Goal: Task Accomplishment & Management: Complete application form

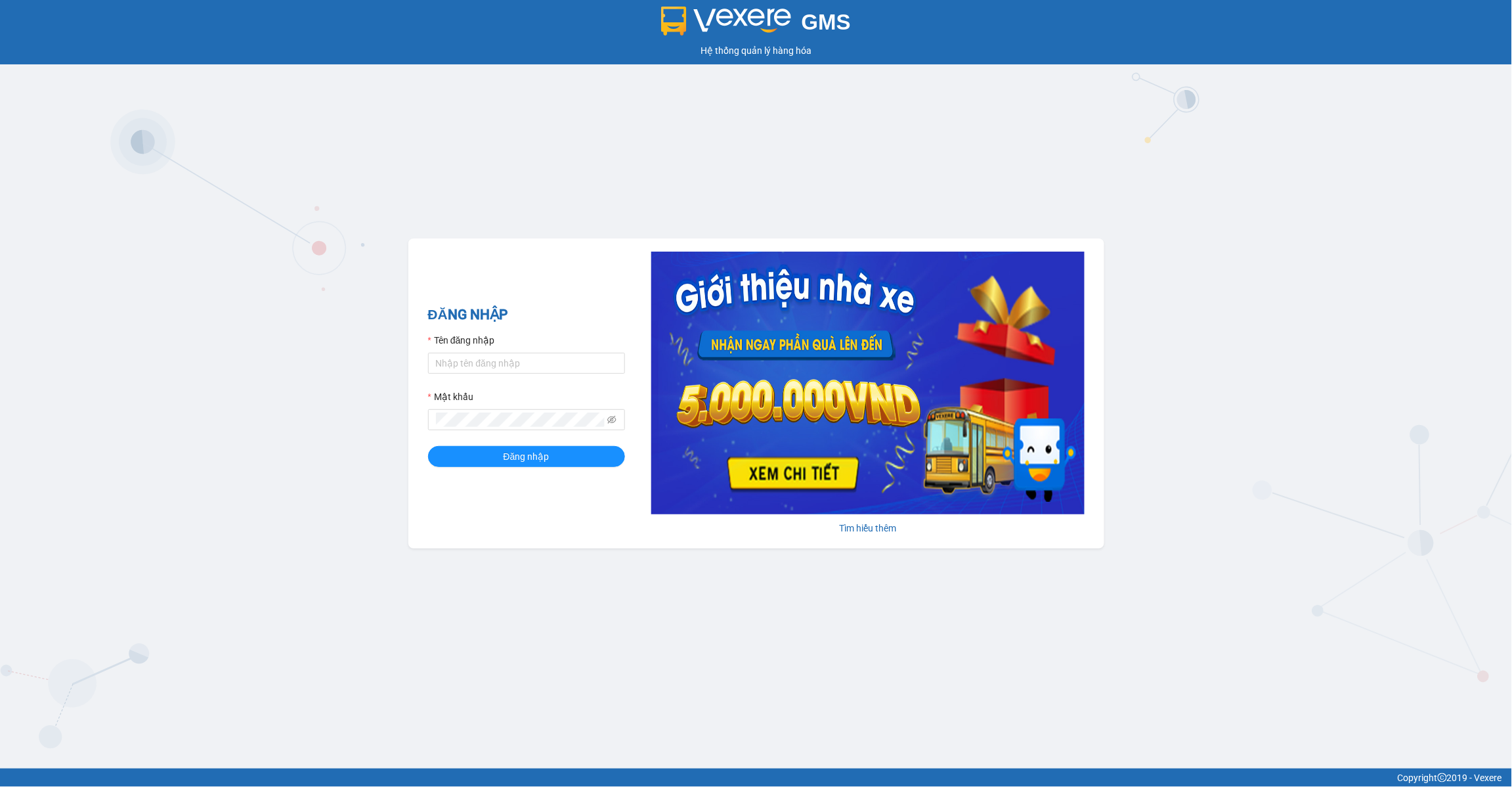
click at [549, 388] on form "Tên đăng nhập Mật khẩu Đăng nhập" at bounding box center [526, 400] width 197 height 134
click at [558, 371] on input "Tên đăng nhập" at bounding box center [526, 363] width 197 height 21
type input "lananh.anhkhangdn"
click at [612, 422] on icon "eye-invisible" at bounding box center [612, 420] width 9 height 9
click at [520, 448] on button "Đăng nhập" at bounding box center [526, 456] width 197 height 21
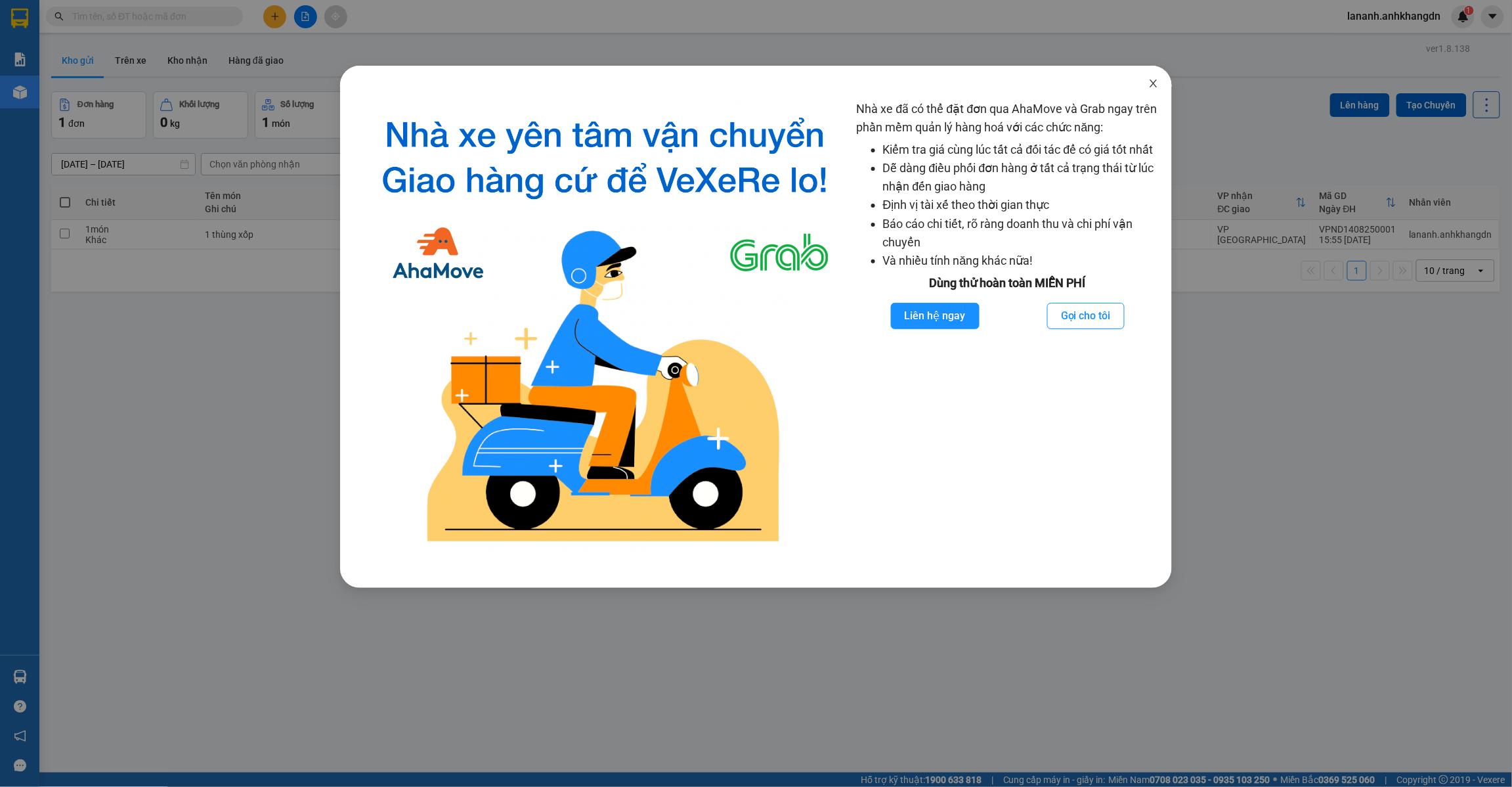
click at [1160, 86] on span "Close" at bounding box center [1153, 83] width 36 height 36
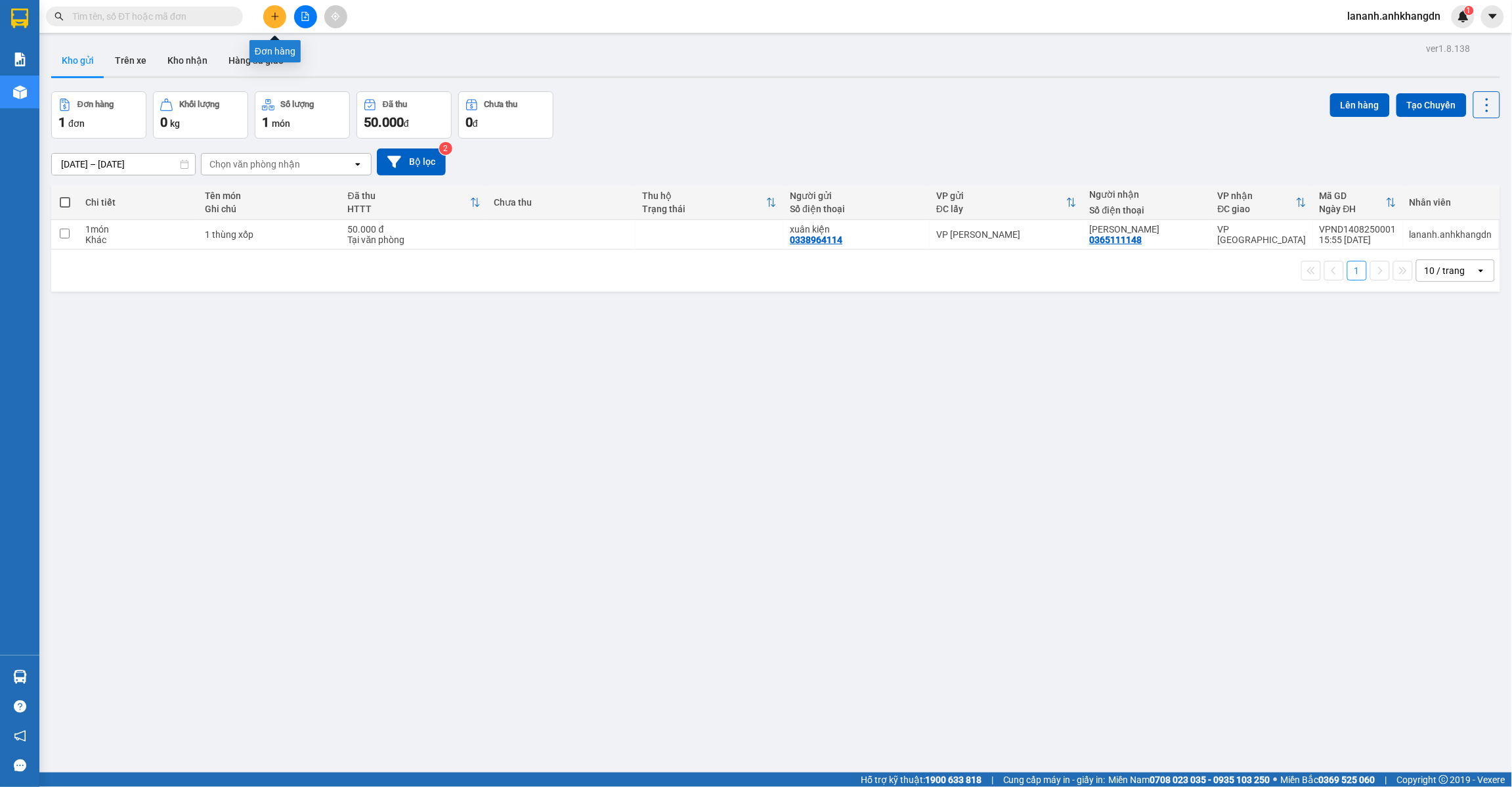
click at [271, 17] on icon "plus" at bounding box center [275, 17] width 9 height 9
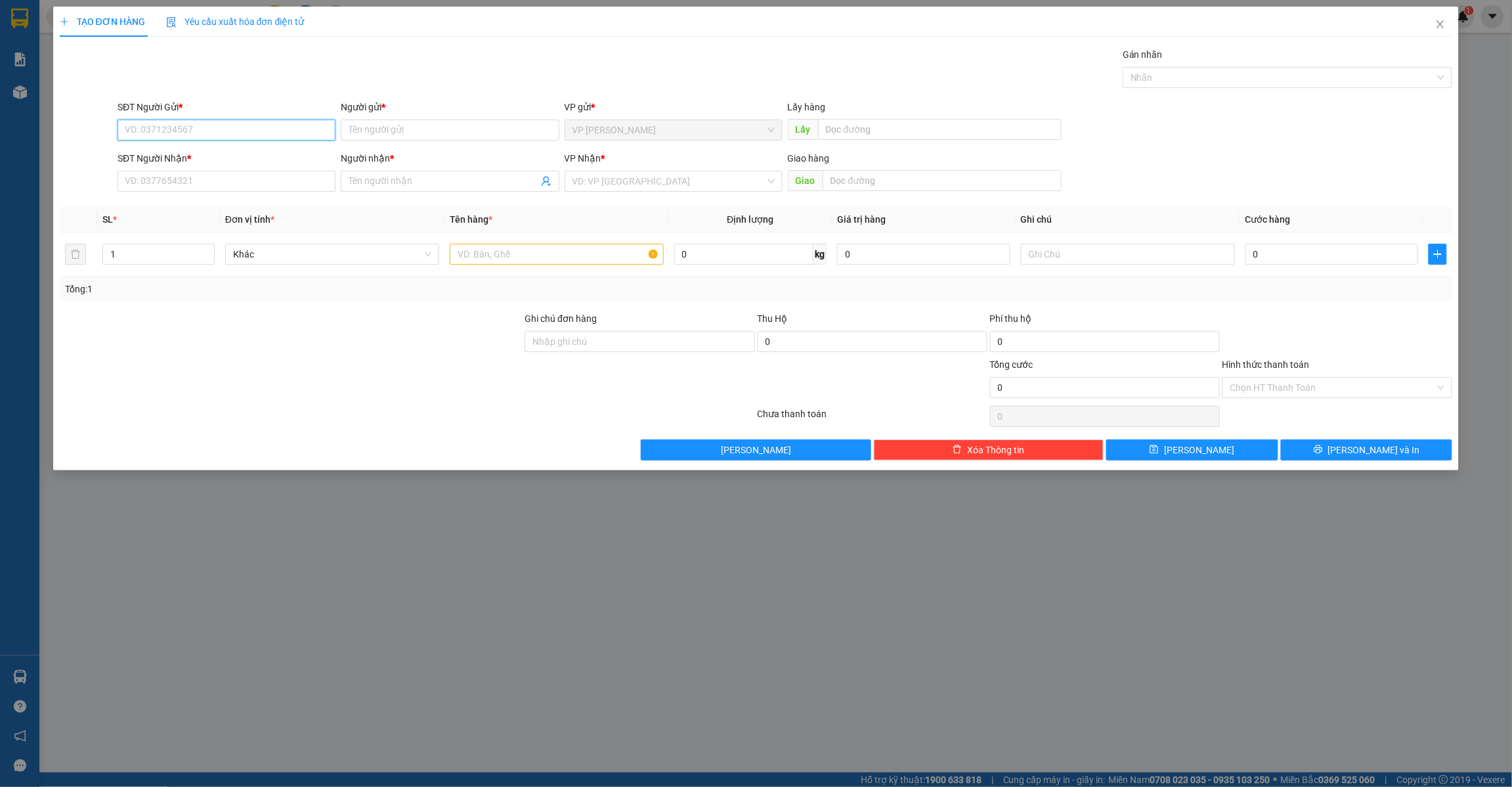
click at [308, 136] on input "SĐT Người Gửi *" at bounding box center [227, 130] width 218 height 21
type input "0945299789"
drag, startPoint x: 210, startPoint y: 156, endPoint x: 200, endPoint y: 163, distance: 12.2
click at [211, 155] on div "0945299789 - chị [PERSON_NAME]" at bounding box center [227, 157] width 202 height 14
type input "chị [PERSON_NAME]"
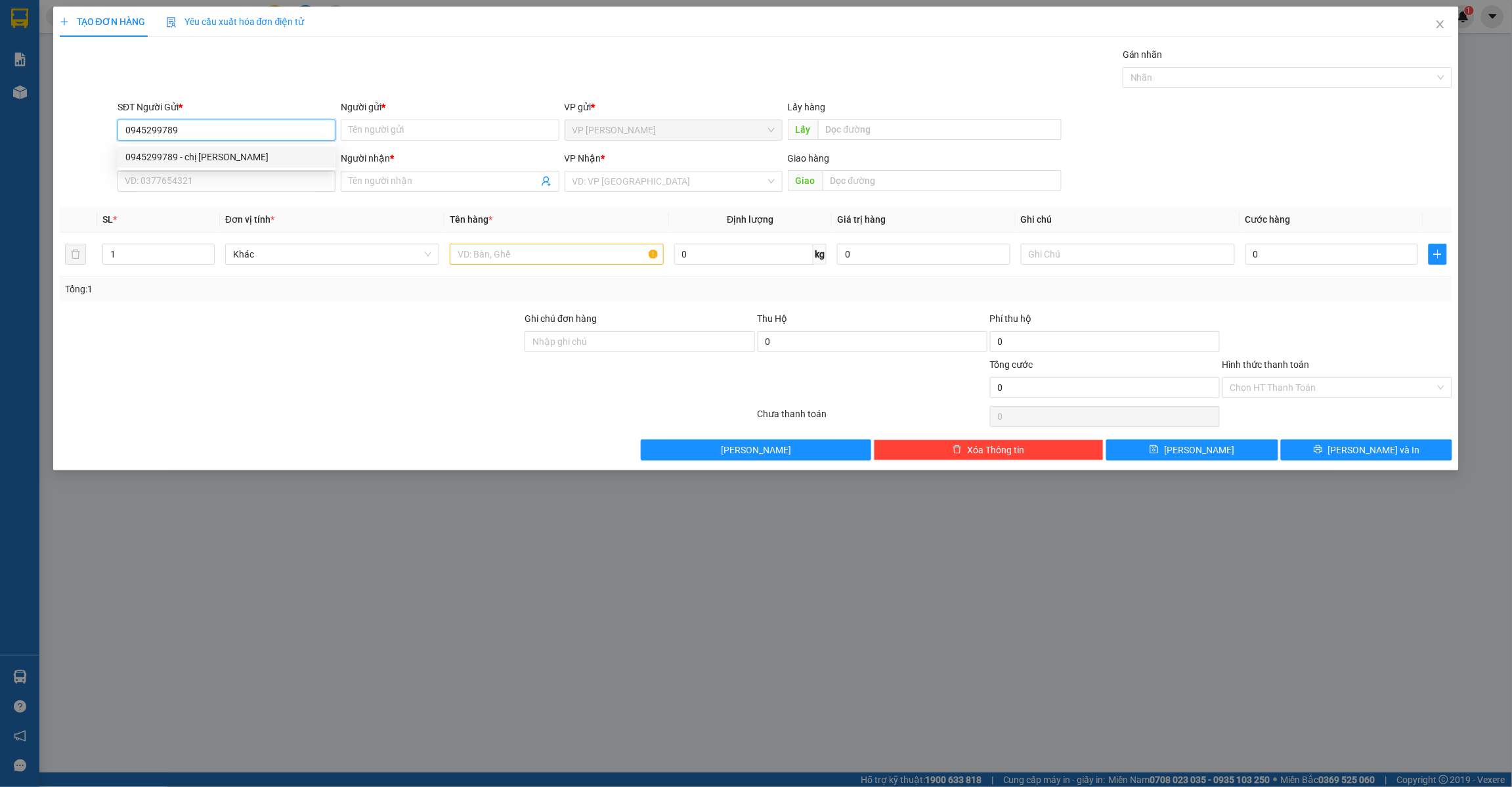
type input "0387531922"
type input "chị [PERSON_NAME]"
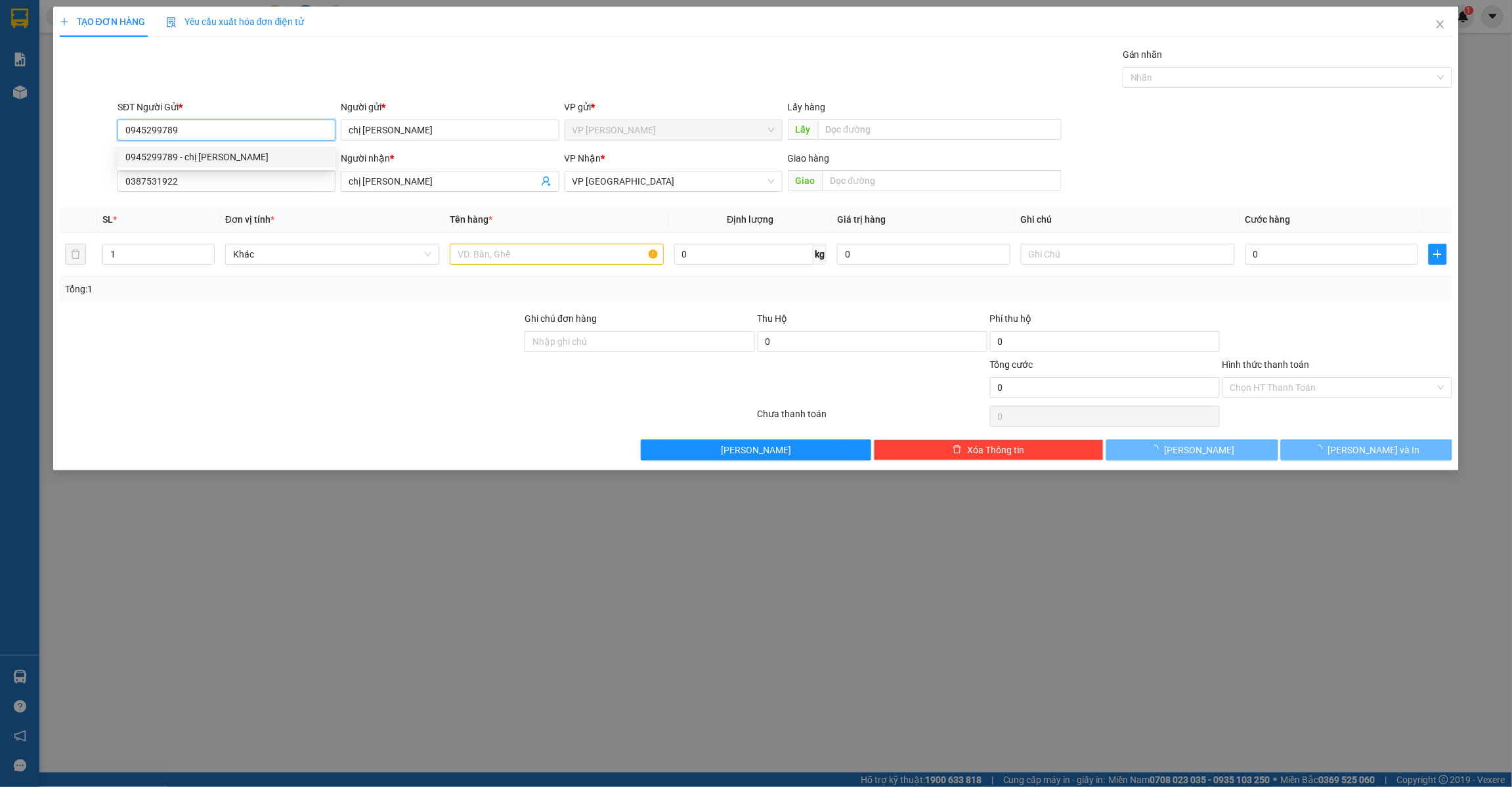
type input "60.000"
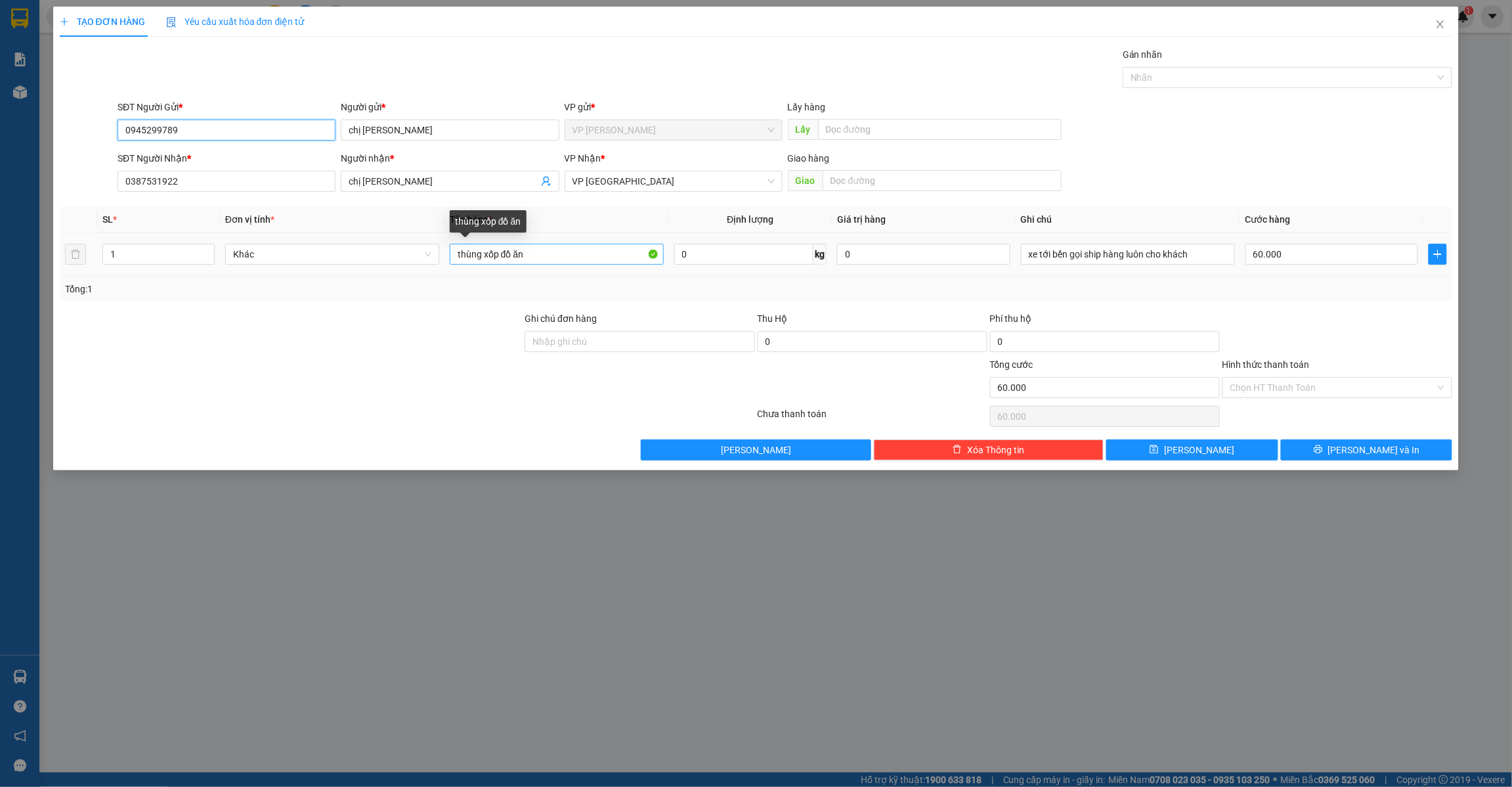
type input "0945299789"
click at [552, 260] on input "thùng xốp đồ ăn" at bounding box center [557, 254] width 214 height 21
type input "thùng xốp đồ ăn , bao gạo"
click at [1173, 449] on button "[PERSON_NAME]" at bounding box center [1192, 449] width 172 height 21
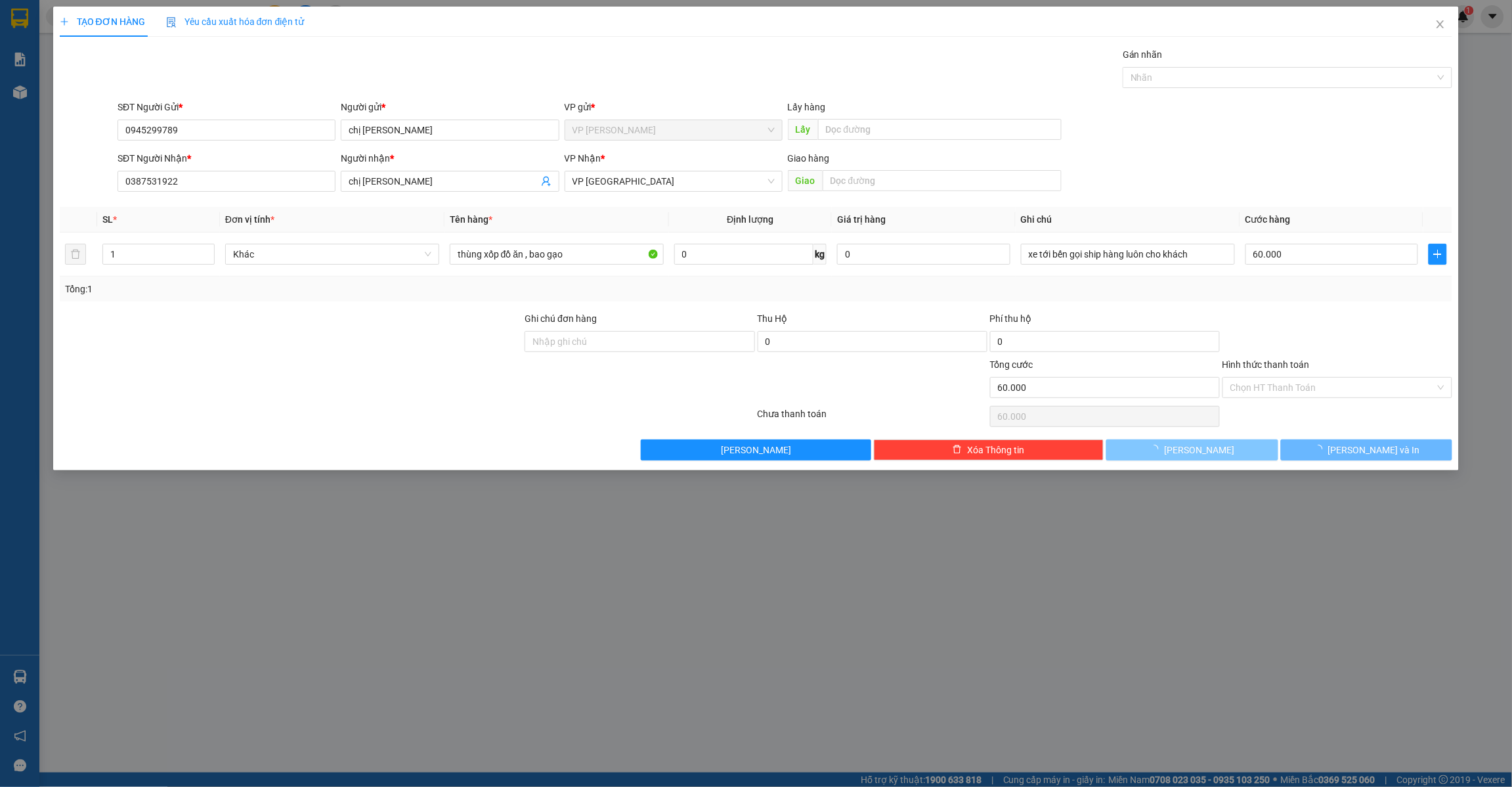
type input "0"
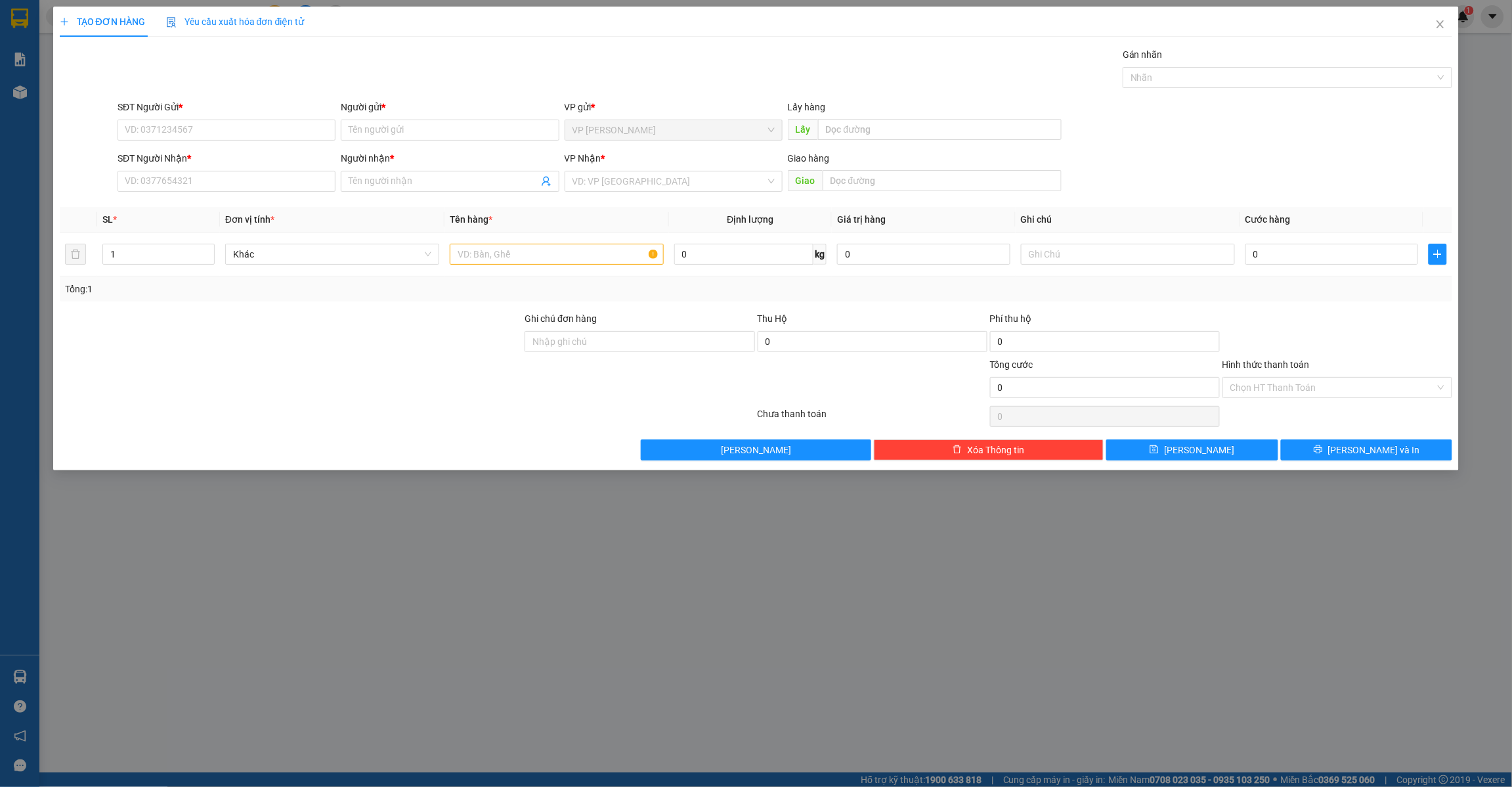
click at [1079, 625] on div "TẠO ĐƠN HÀNG Yêu cầu xuất hóa đơn điện tử Transit Pickup Surcharge Ids Transit …" at bounding box center [756, 394] width 1512 height 787
click at [203, 120] on input "SĐT Người Gửi *" at bounding box center [227, 130] width 218 height 21
drag, startPoint x: 123, startPoint y: 132, endPoint x: 100, endPoint y: 104, distance: 36.2
click at [199, 142] on div "SĐT Người Gửi * 0966042526 0966042526" at bounding box center [227, 122] width 218 height 46
drag, startPoint x: 141, startPoint y: 123, endPoint x: 155, endPoint y: 125, distance: 14.1
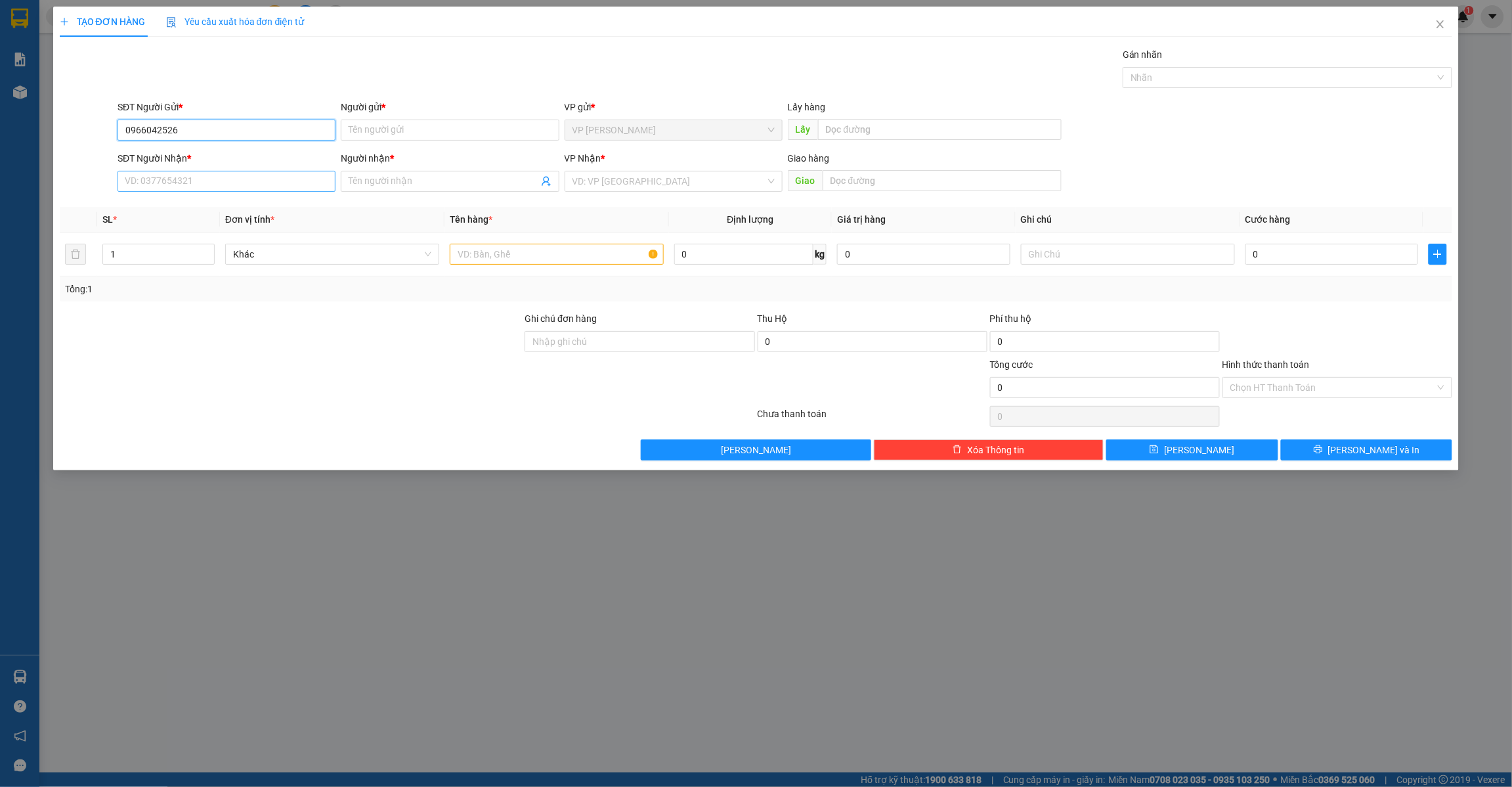
type input "0966042526"
paste input "0966042526"
type input "0966042526"
click at [397, 184] on input "Người nhận *" at bounding box center [443, 181] width 189 height 14
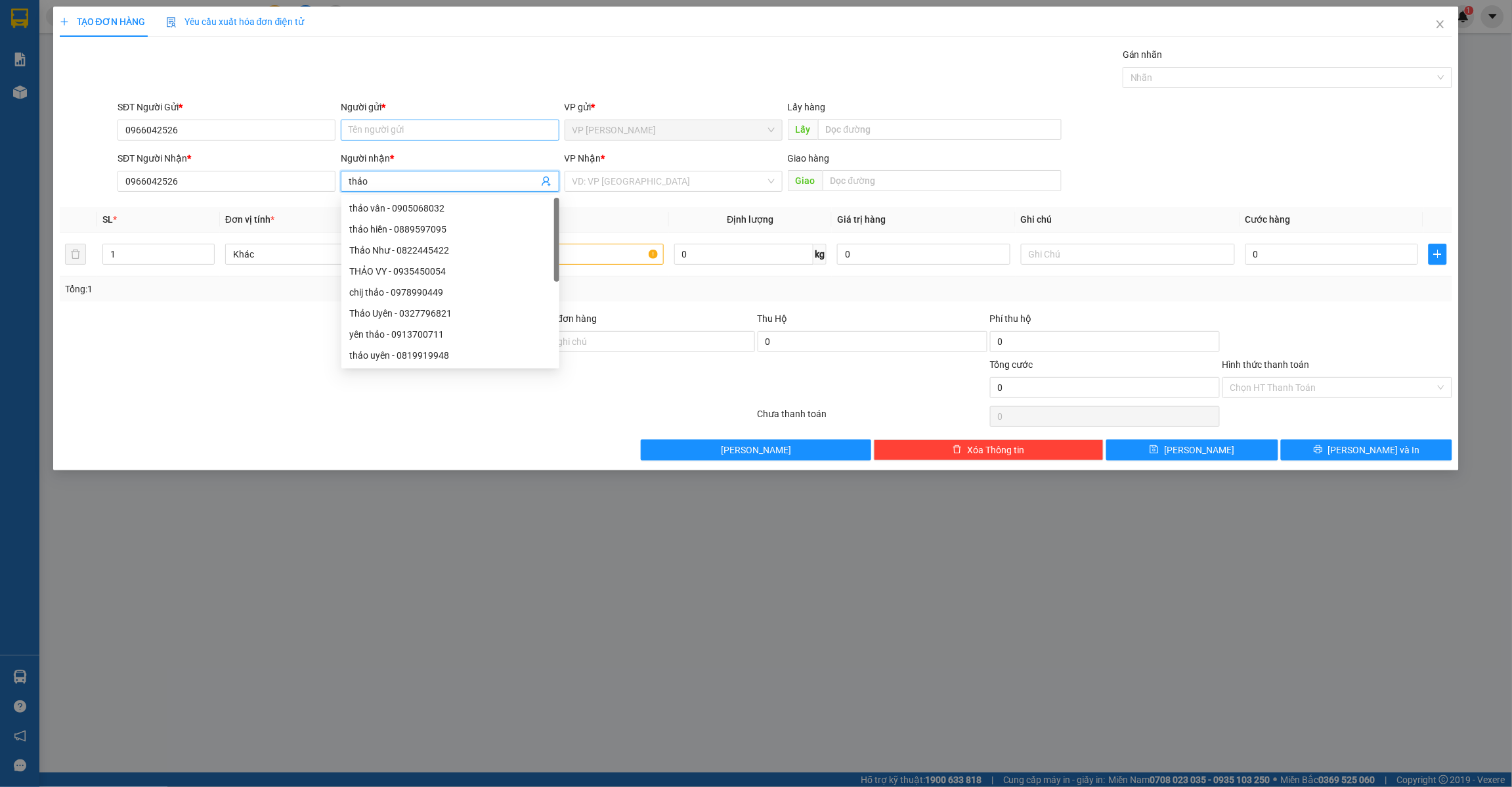
type input "thảo"
click at [414, 123] on input "Người gửi *" at bounding box center [449, 130] width 218 height 21
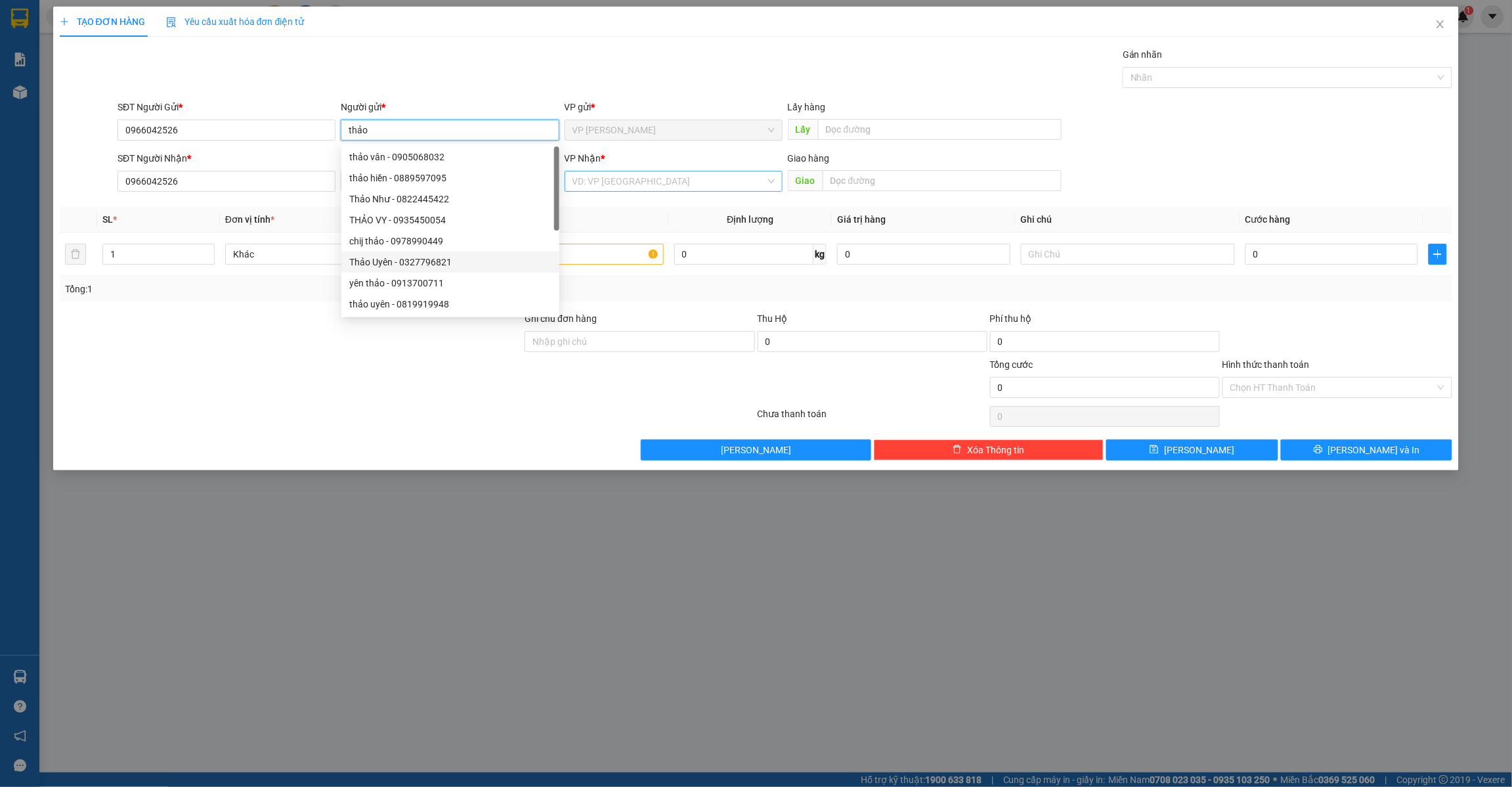
type input "thảo"
click at [634, 184] on input "search" at bounding box center [668, 181] width 193 height 20
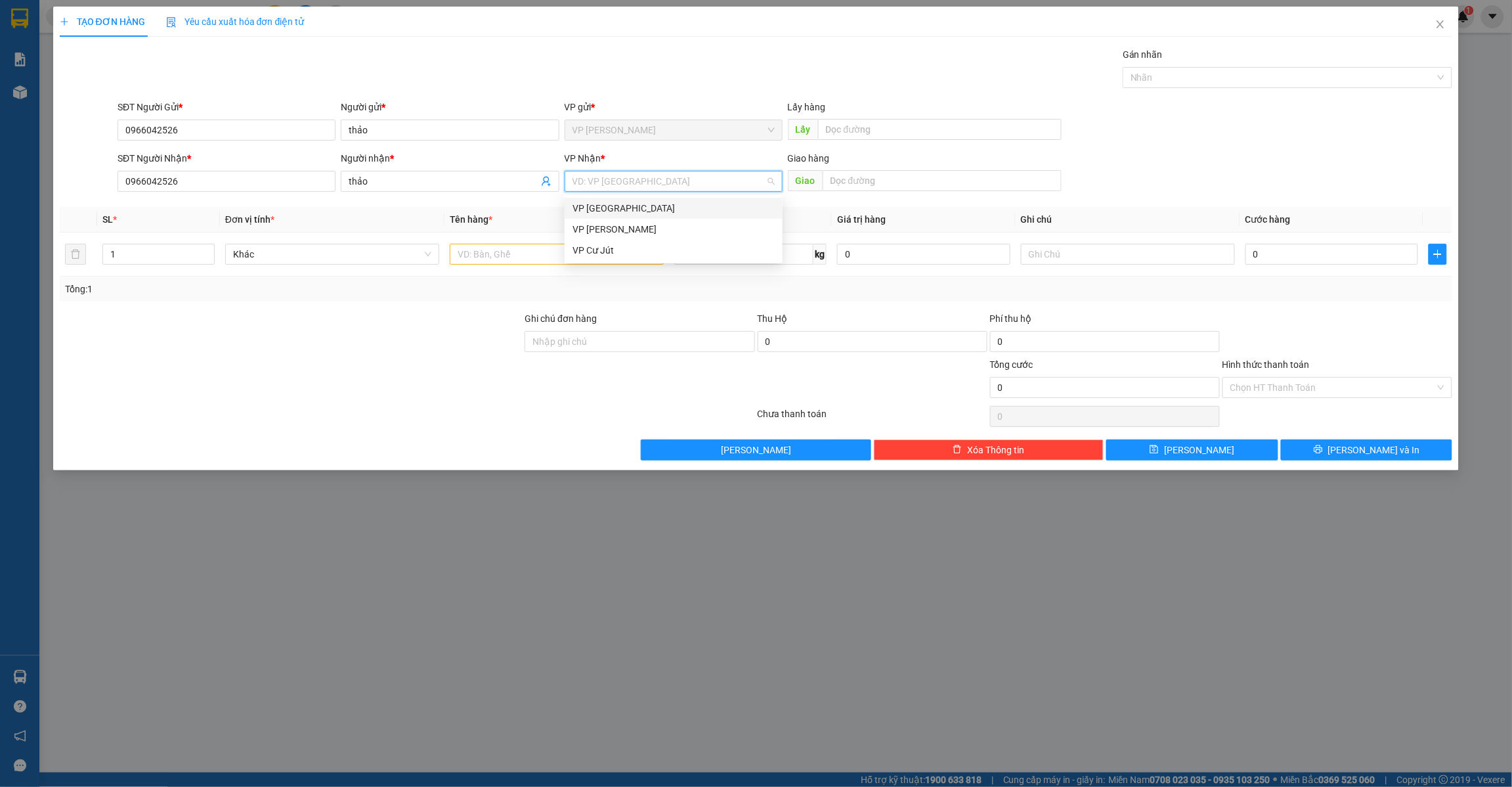
click at [622, 210] on div "VP [GEOGRAPHIC_DATA]" at bounding box center [673, 207] width 202 height 14
click at [872, 181] on input "text" at bounding box center [942, 180] width 239 height 21
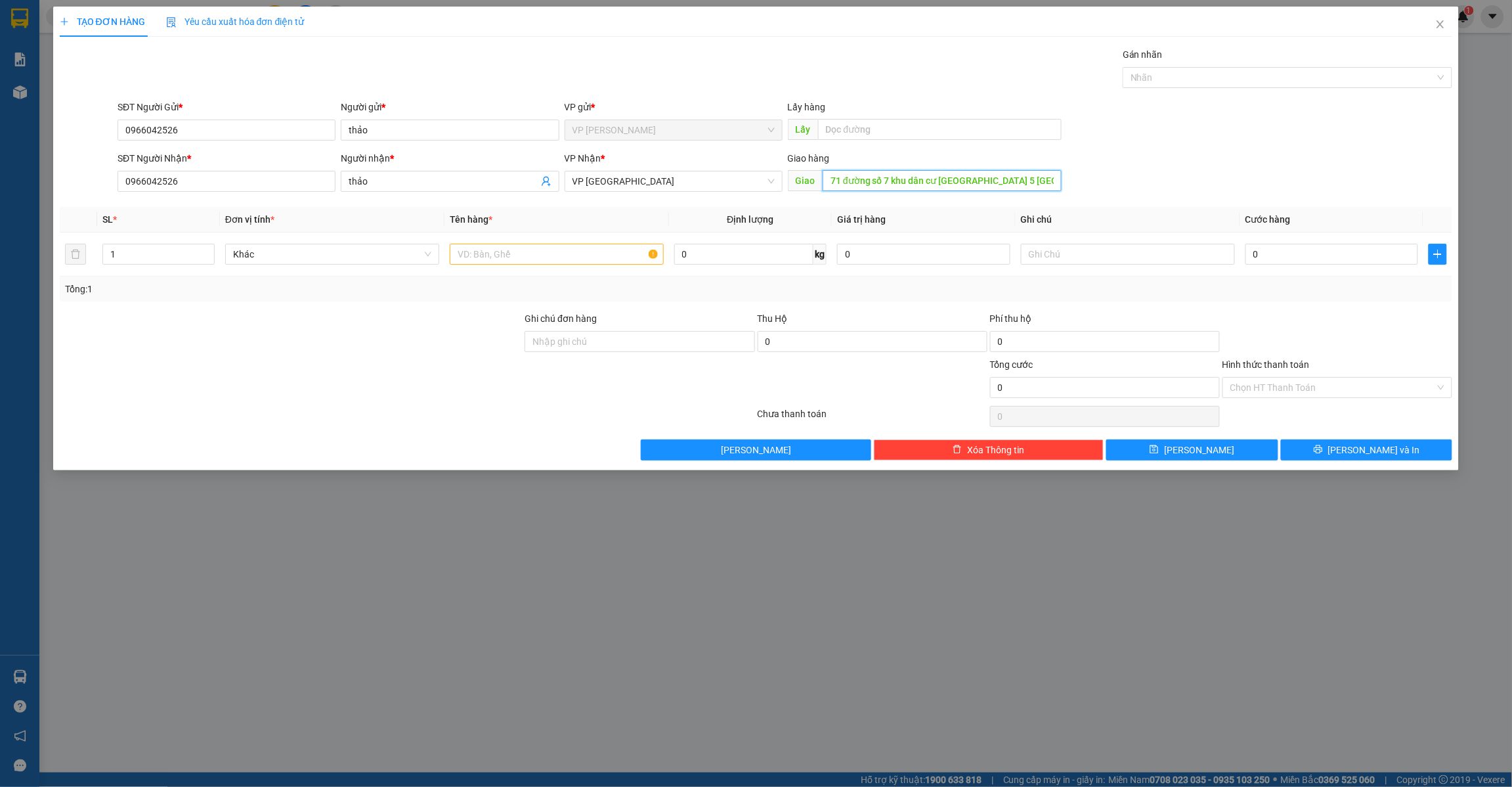
scroll to position [0, 2]
type input "71 đường số 7 khu dân cư [GEOGRAPHIC_DATA] 5 [GEOGRAPHIC_DATA]"
click at [548, 263] on input "text" at bounding box center [557, 254] width 214 height 21
type input "bao sầu màu xanh"
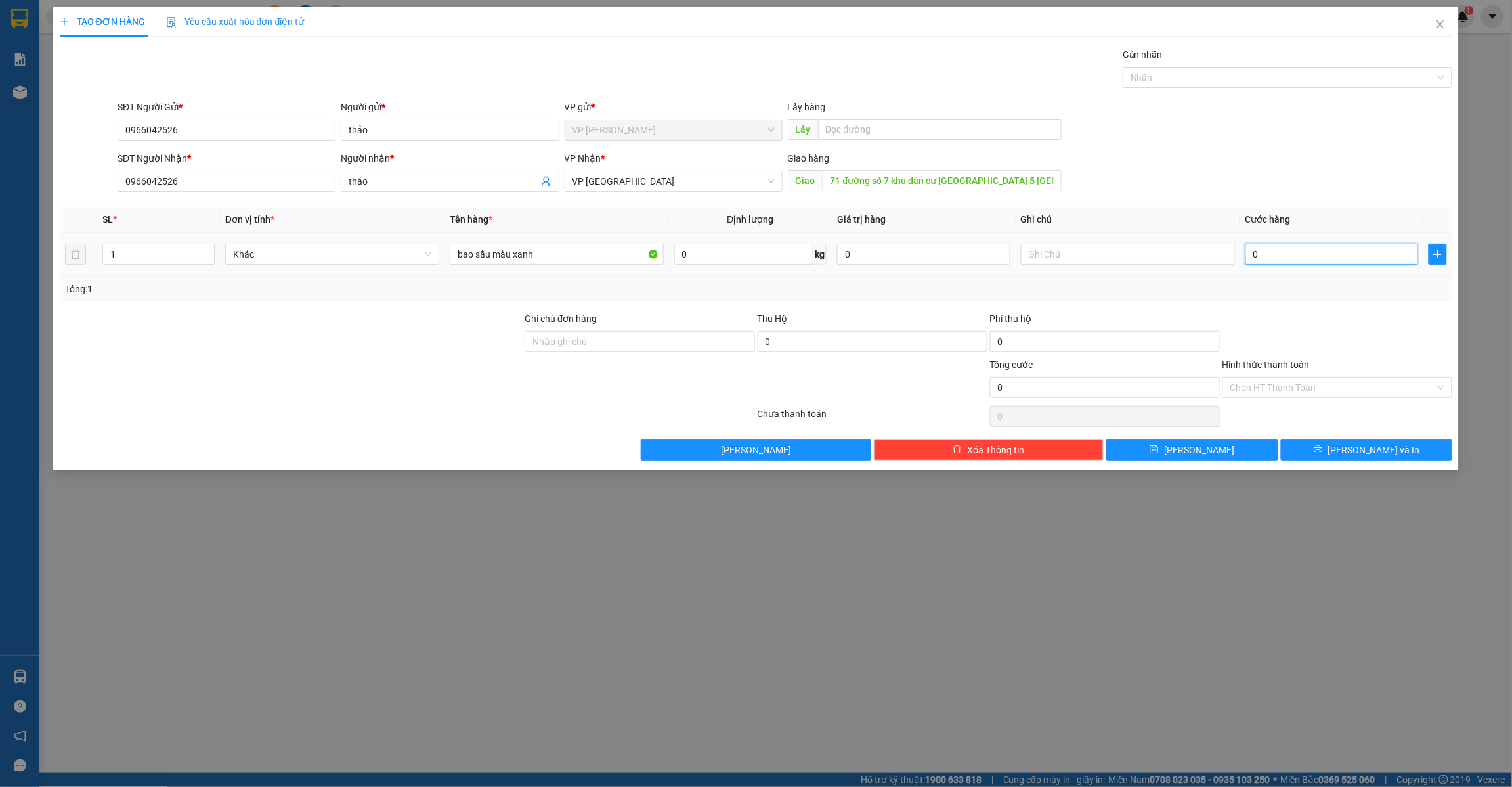
click at [1268, 256] on input "0" at bounding box center [1332, 254] width 173 height 21
type input "7"
type input "70"
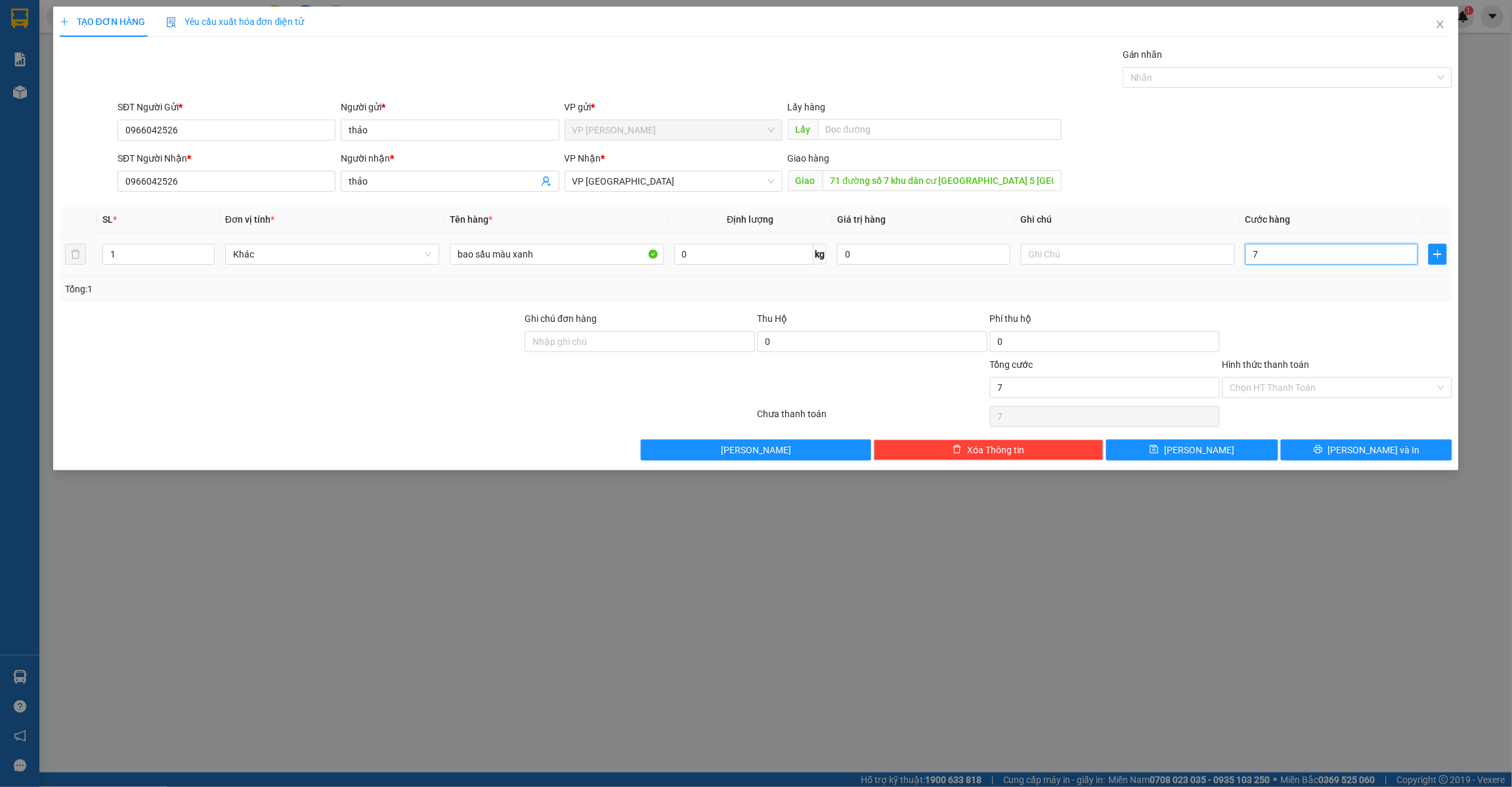
type input "70"
type input "700"
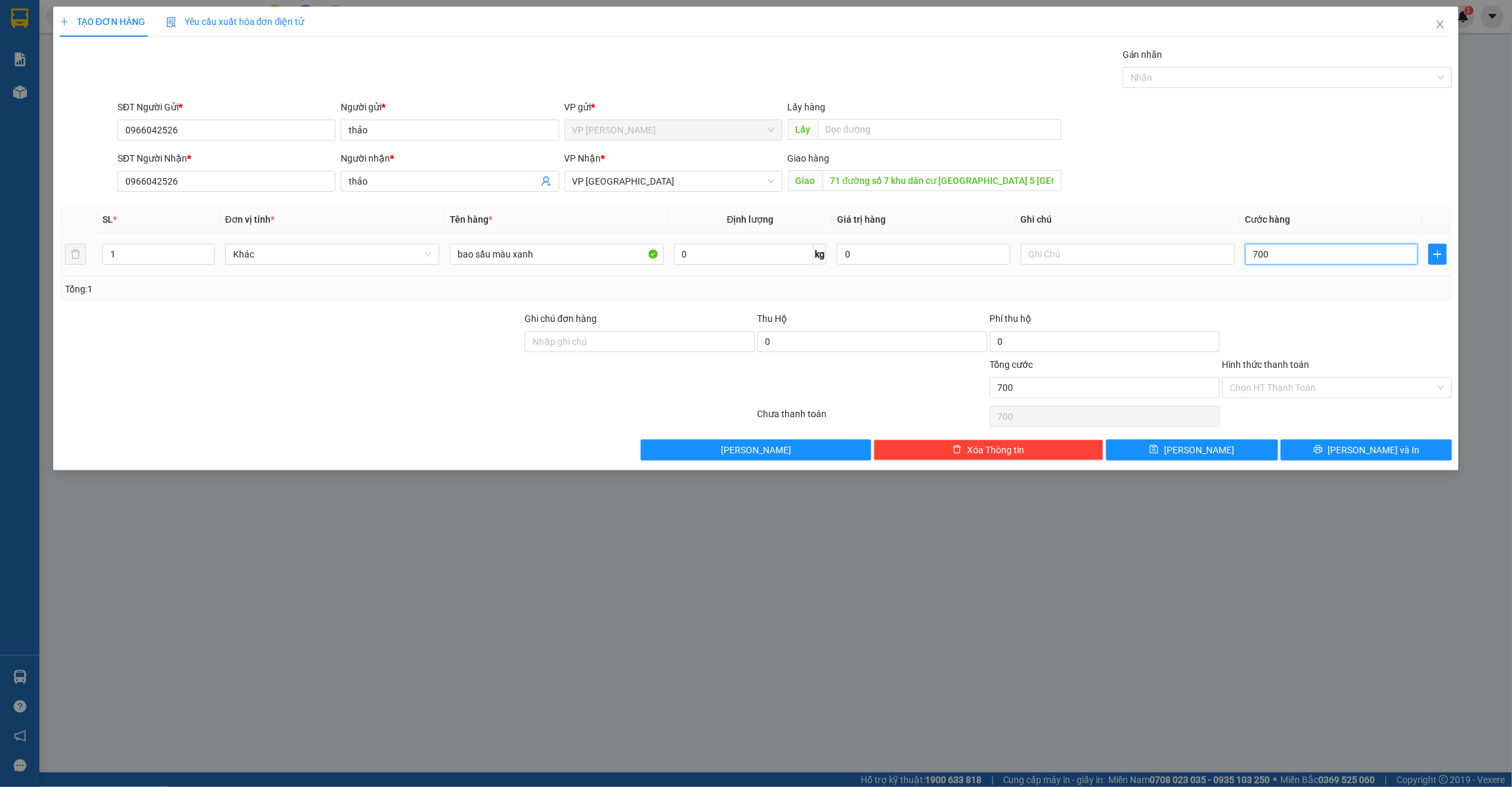
type input "7.000"
type input "70.000"
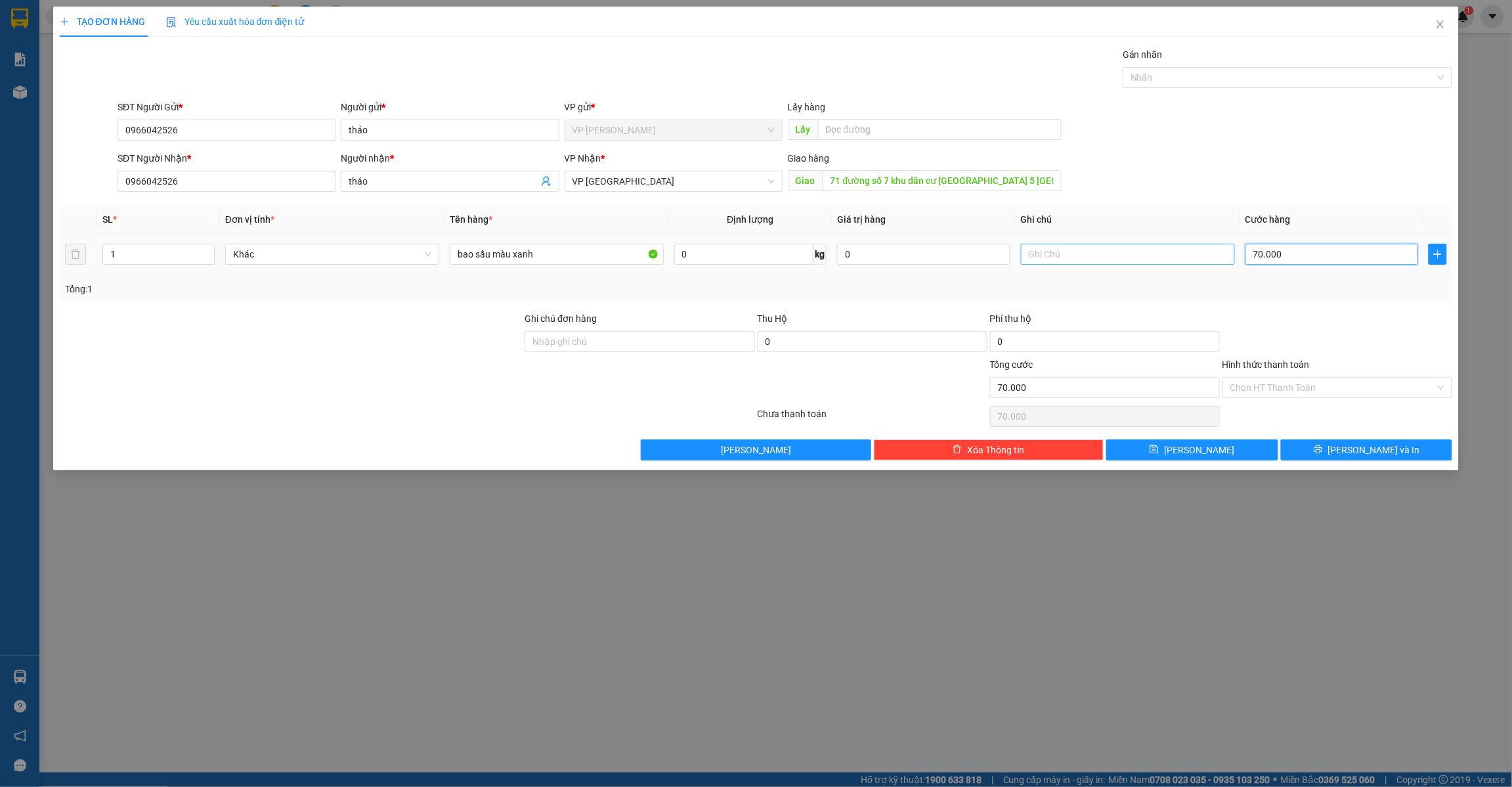
type input "70.000"
click at [1071, 256] on input "text" at bounding box center [1128, 254] width 214 height 21
type input "bok grap ship sớm 7h khách di làm k nhận dk , gởi sớm giúp khách"
click at [1195, 452] on span "[PERSON_NAME]" at bounding box center [1199, 449] width 70 height 14
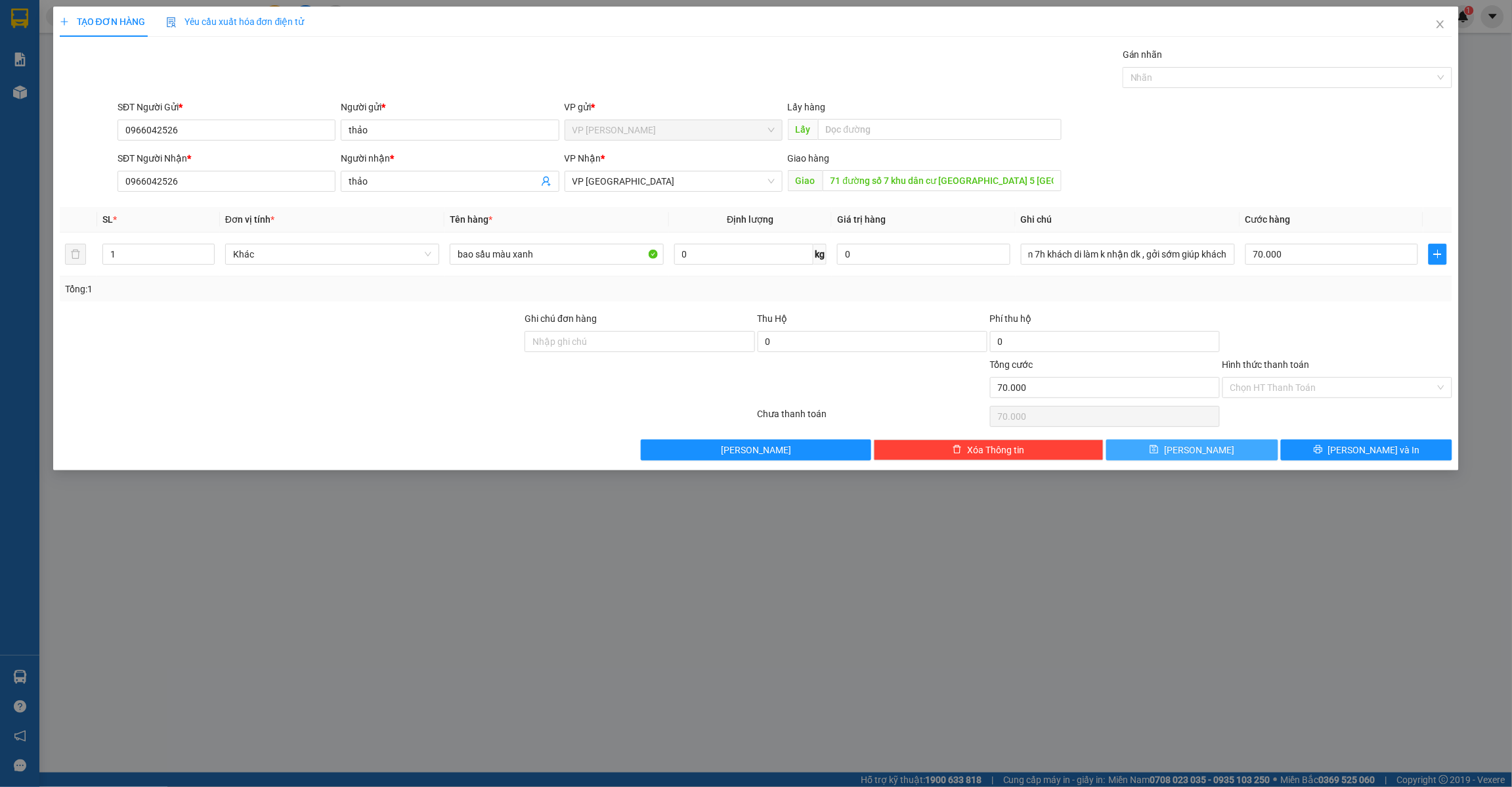
scroll to position [0, 0]
type input "0"
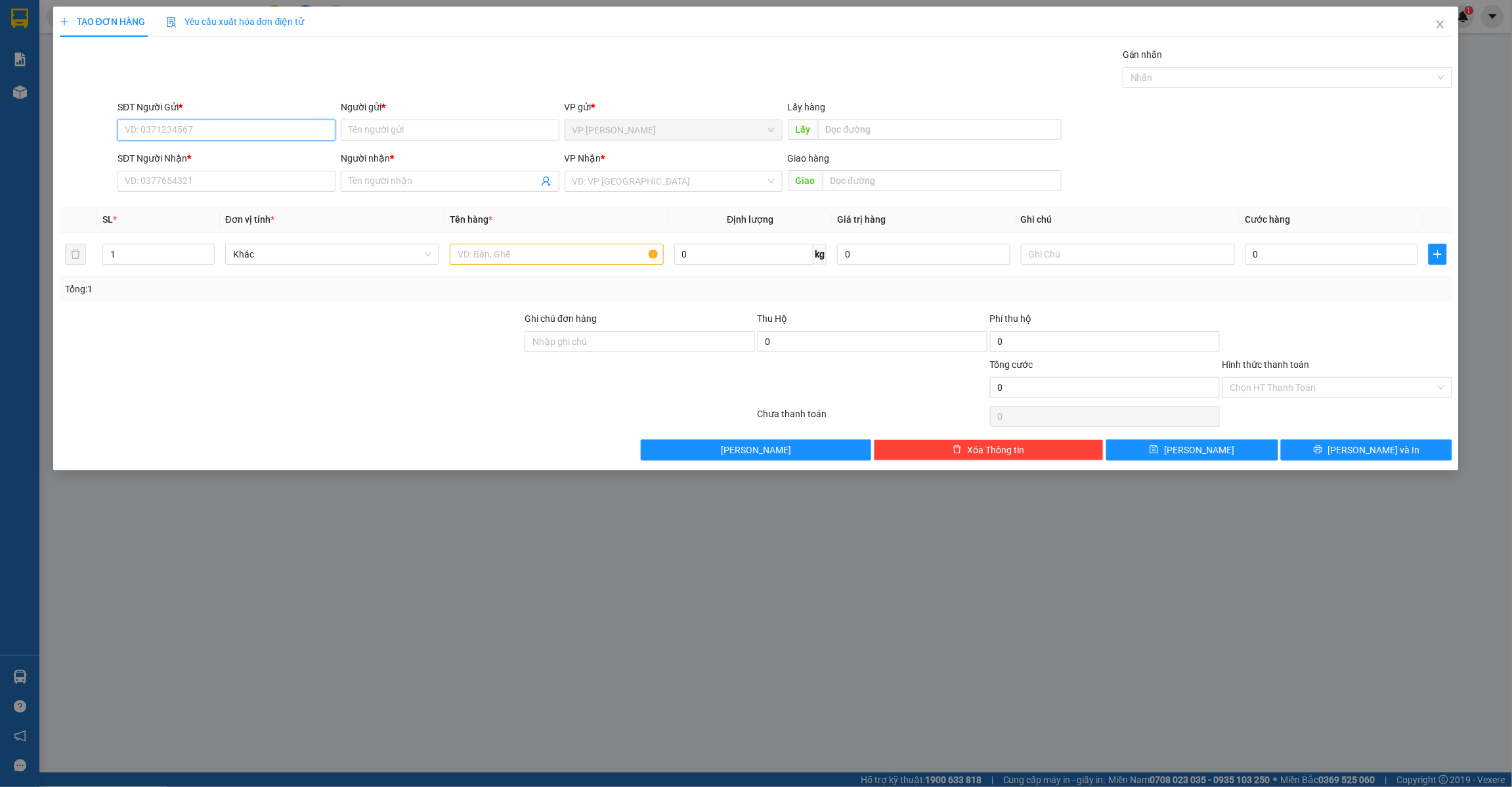
click at [237, 122] on input "SĐT Người Gửi *" at bounding box center [227, 130] width 218 height 21
type input "0362960064"
click at [381, 132] on input "Người gửi *" at bounding box center [449, 130] width 218 height 21
type input "kiệt"
click at [191, 184] on input "SĐT Người Nhận *" at bounding box center [227, 181] width 218 height 21
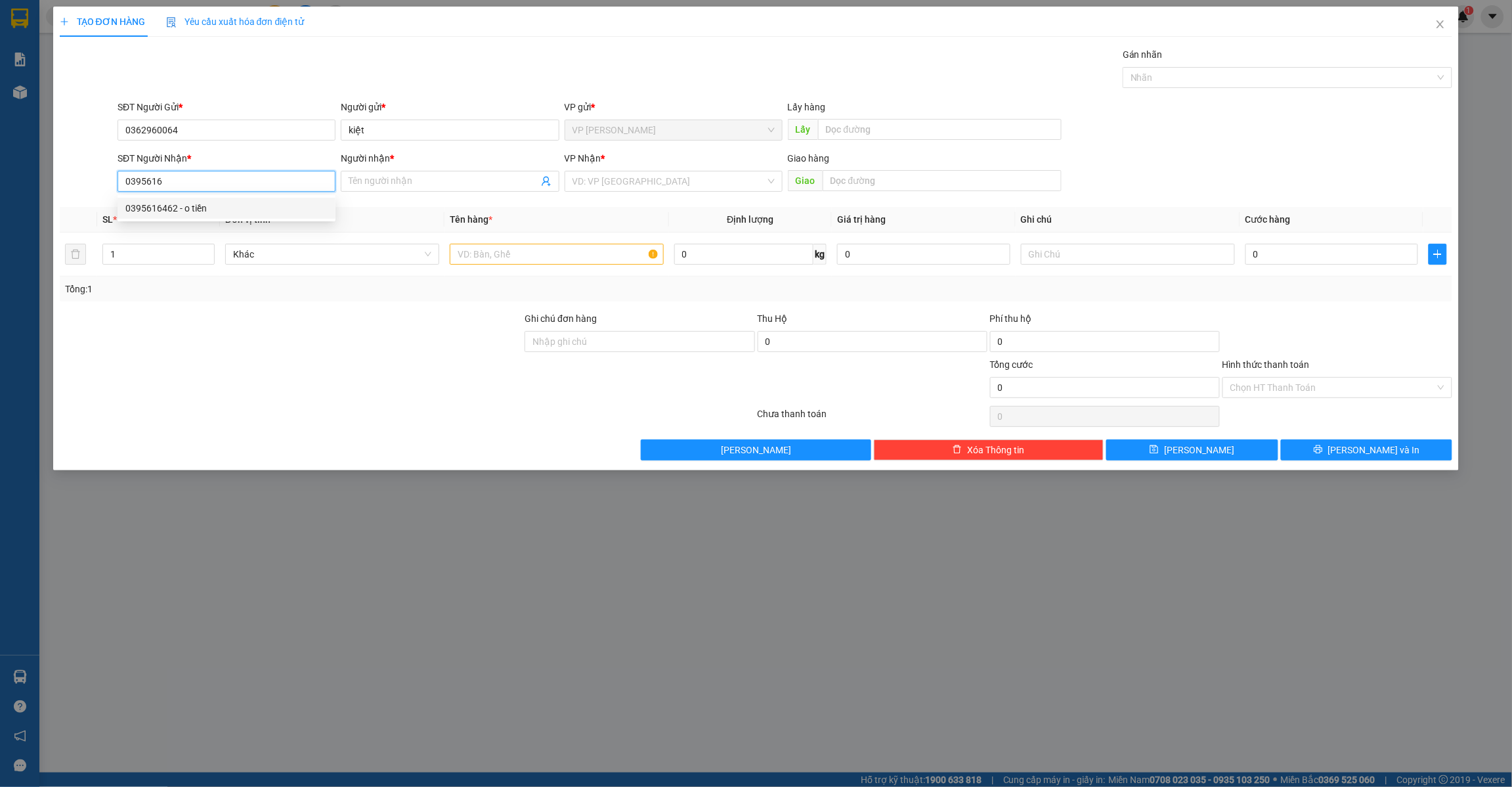
click at [212, 202] on div "0395616462 - o tiền" at bounding box center [227, 207] width 202 height 14
type input "0395616462"
type input "o tiền"
type input "cầu ông bố"
type input "100.000"
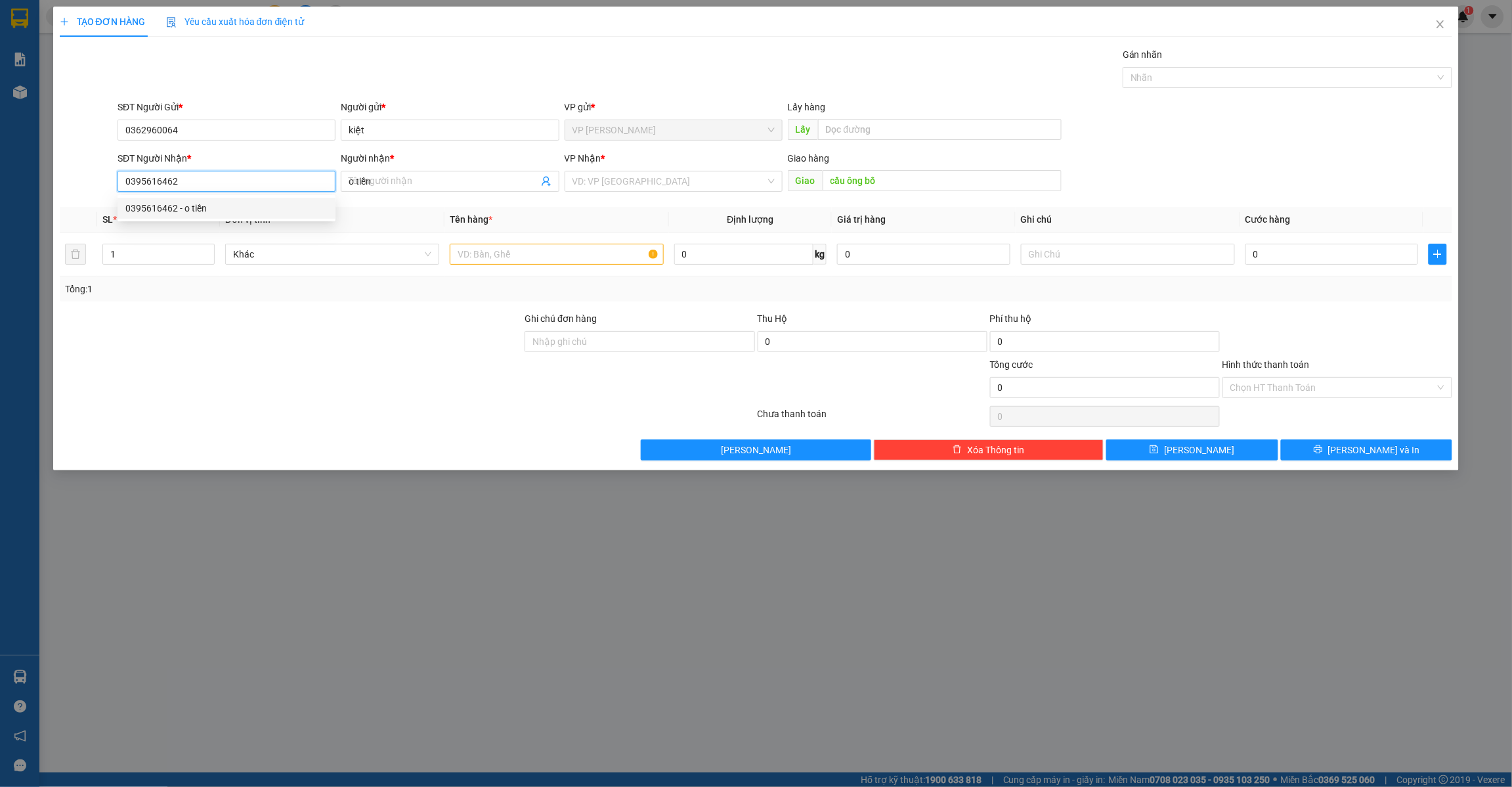
type input "100.000"
type input "0395616462"
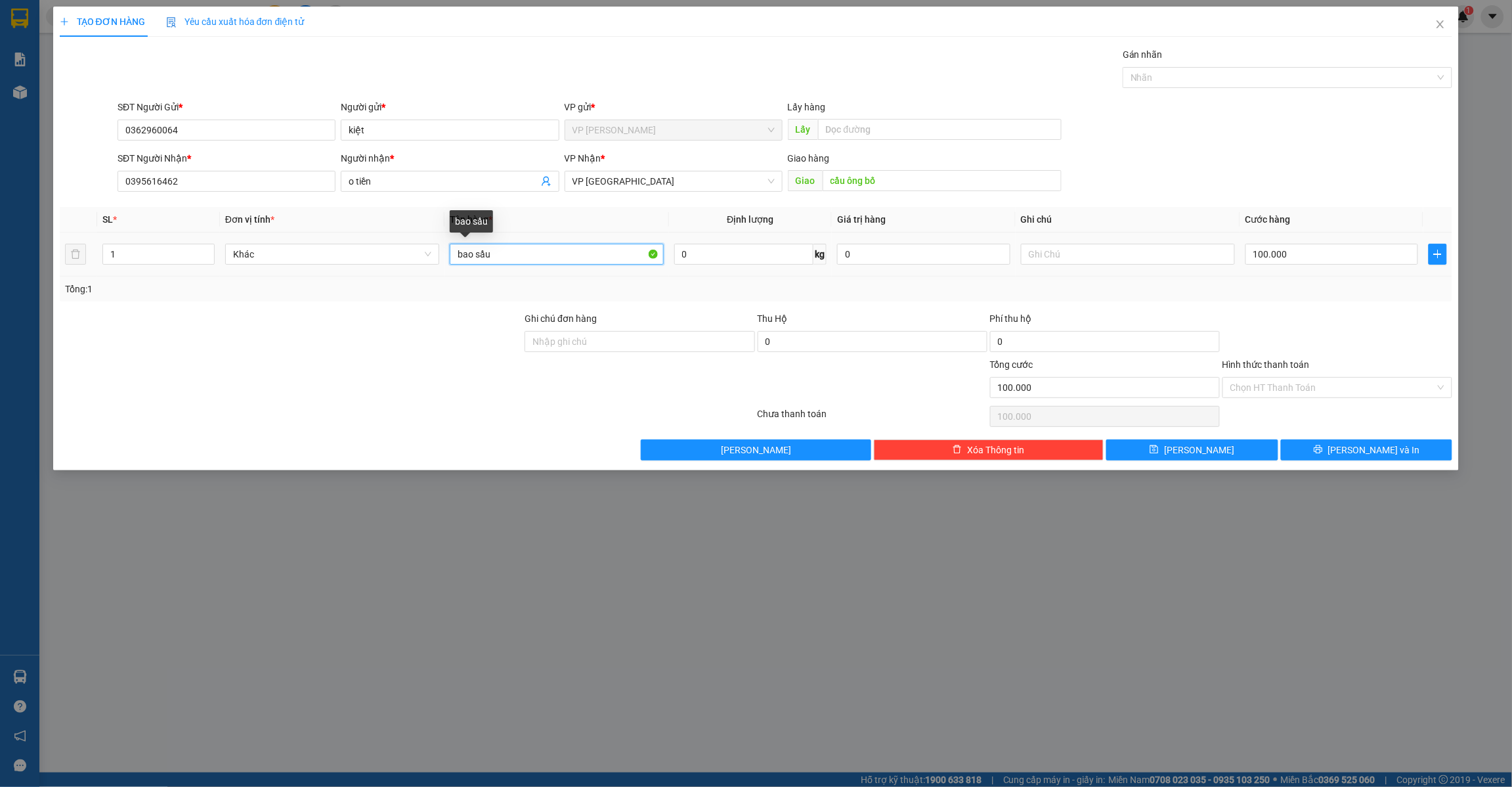
drag, startPoint x: 493, startPoint y: 258, endPoint x: 374, endPoint y: 268, distance: 119.4
click at [374, 268] on tr "1 Khác bao sầu 0 kg 0 100.000" at bounding box center [756, 254] width 1393 height 44
type input "thùng sầu"
click at [1285, 254] on input "100.000" at bounding box center [1332, 254] width 173 height 21
type input "1"
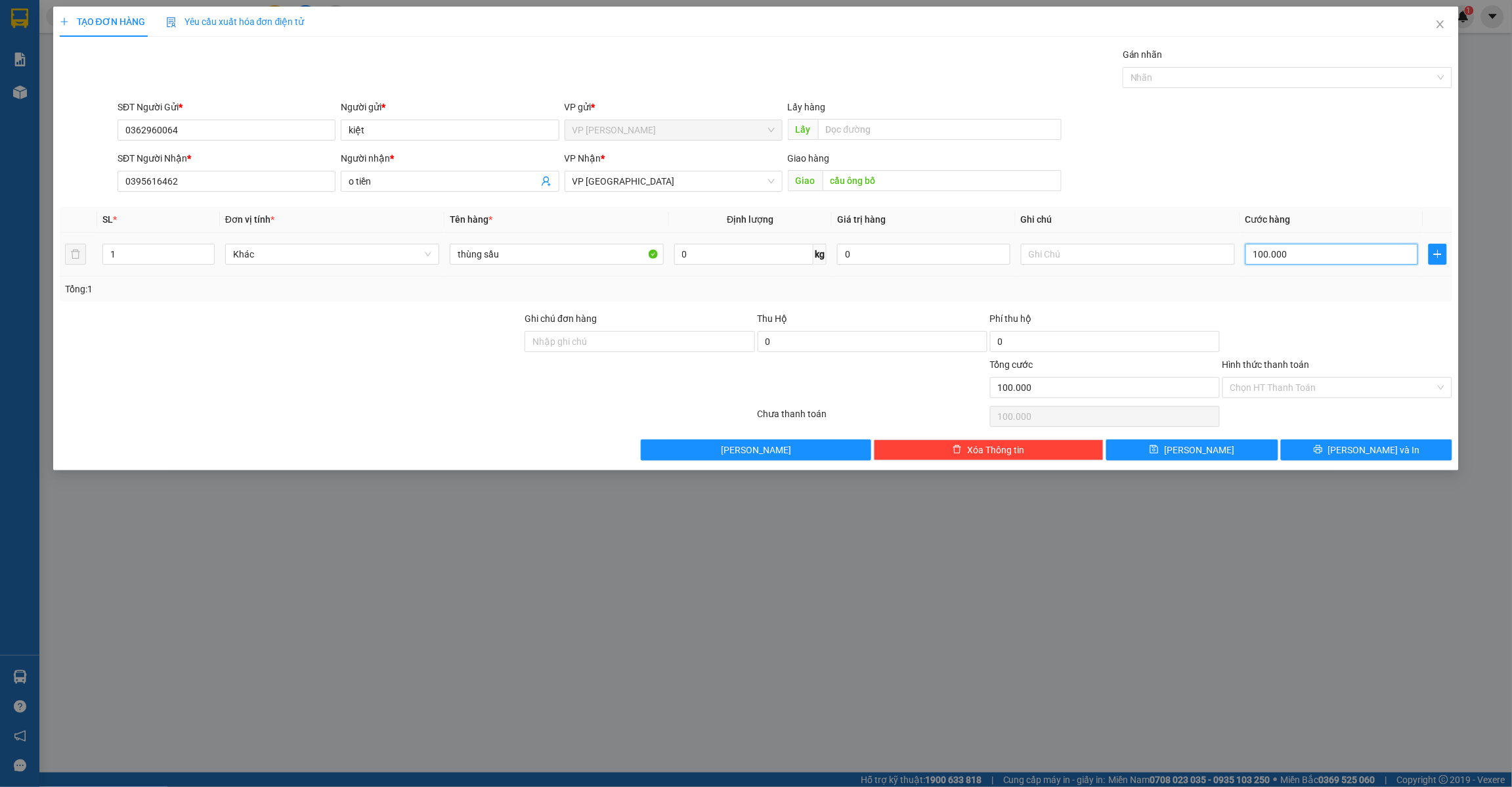
type input "1"
type input "14"
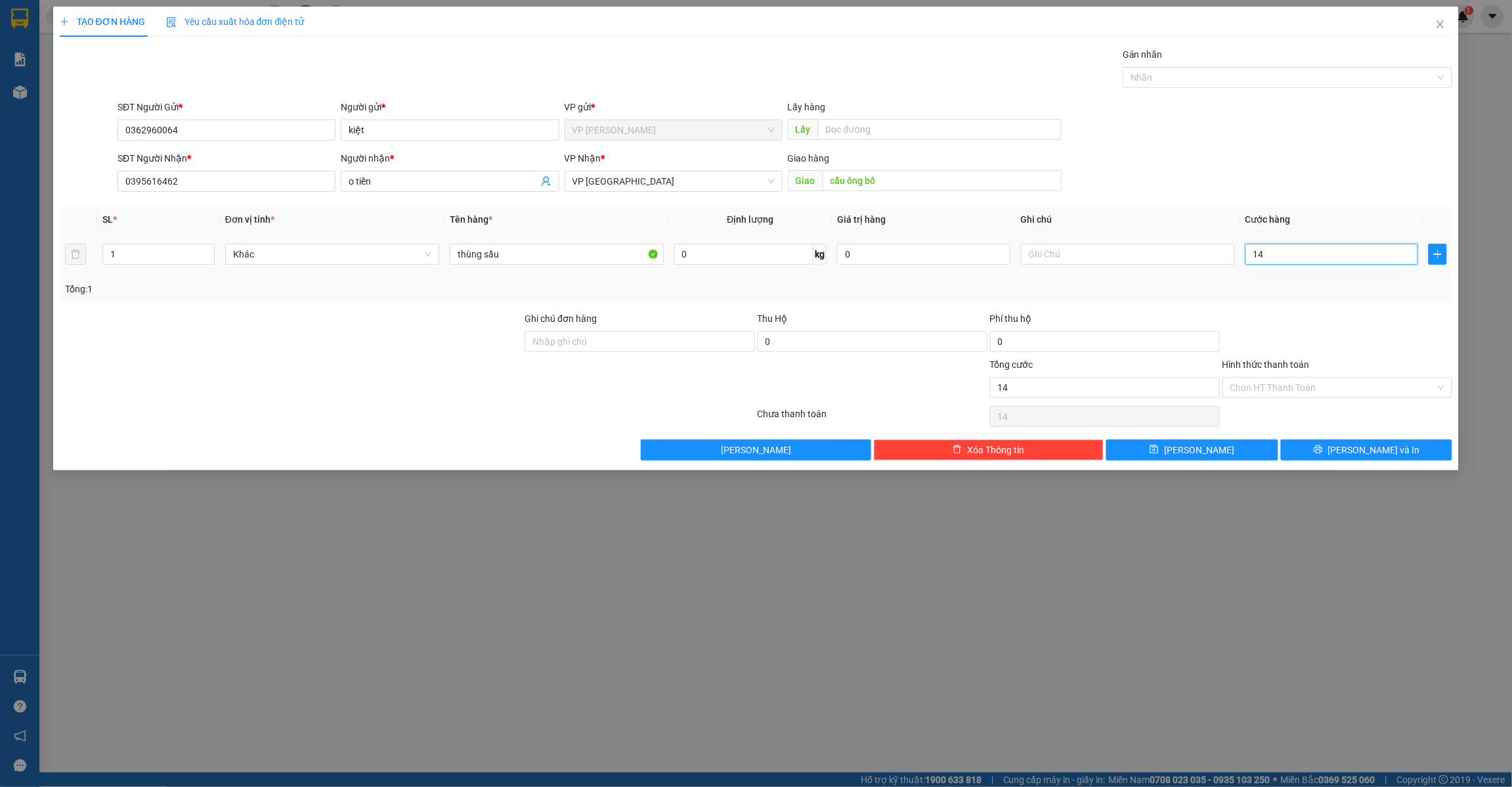
type input "140"
type input "1.400"
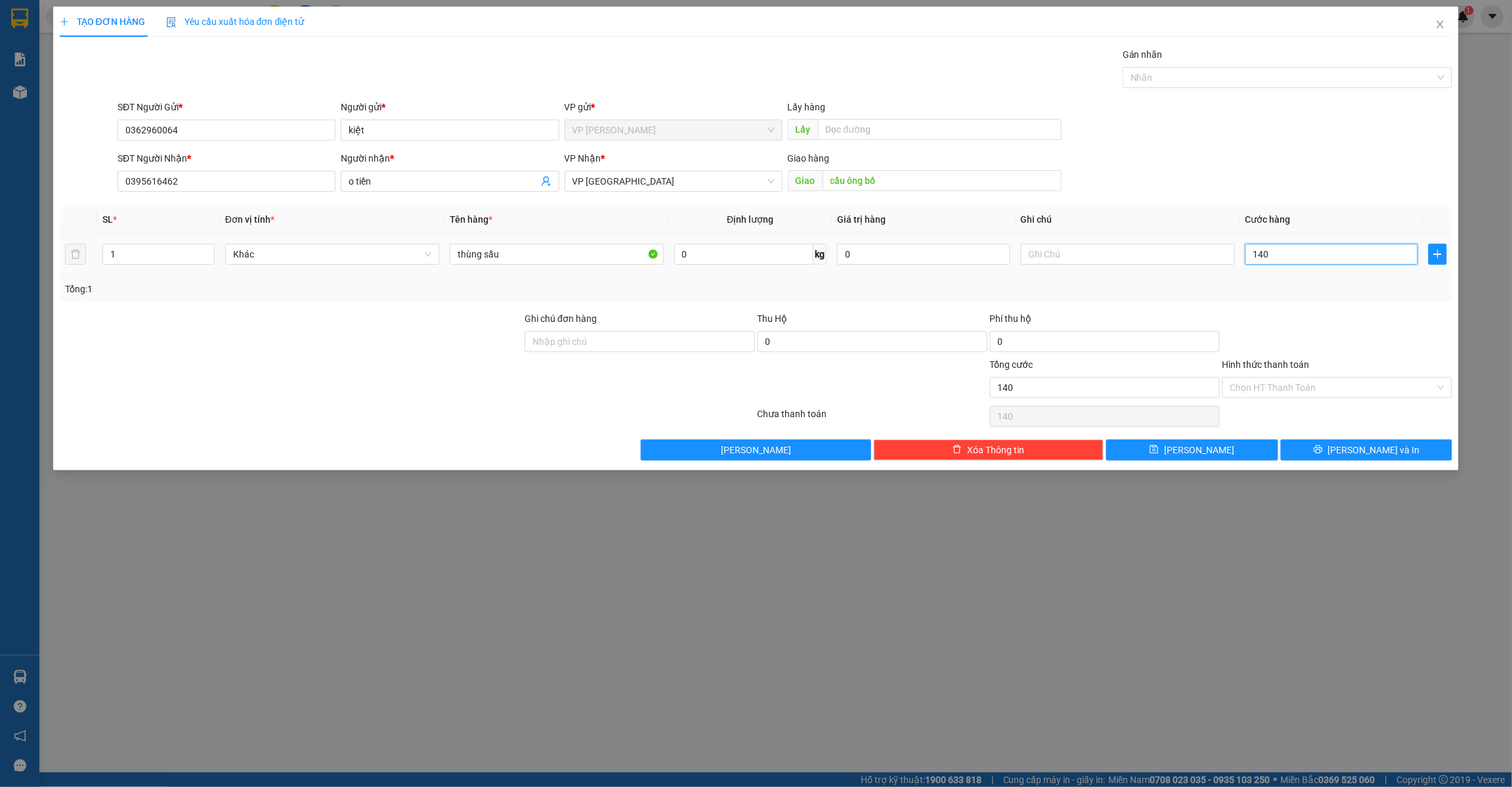
type input "1.400"
type input "14.000"
type input "140.000"
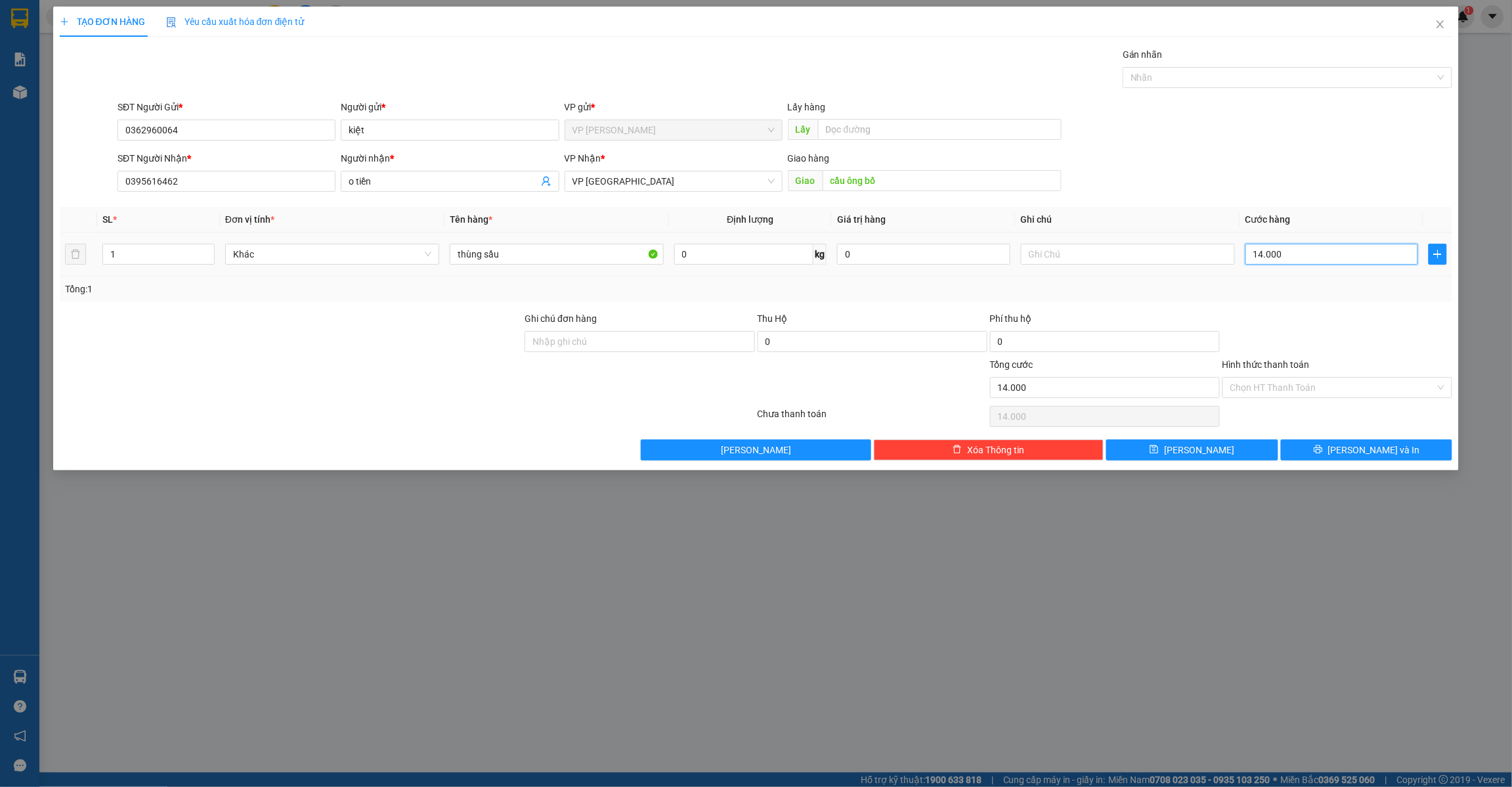
type input "140.000"
click at [1193, 454] on span "[PERSON_NAME]" at bounding box center [1199, 449] width 70 height 14
type input "0"
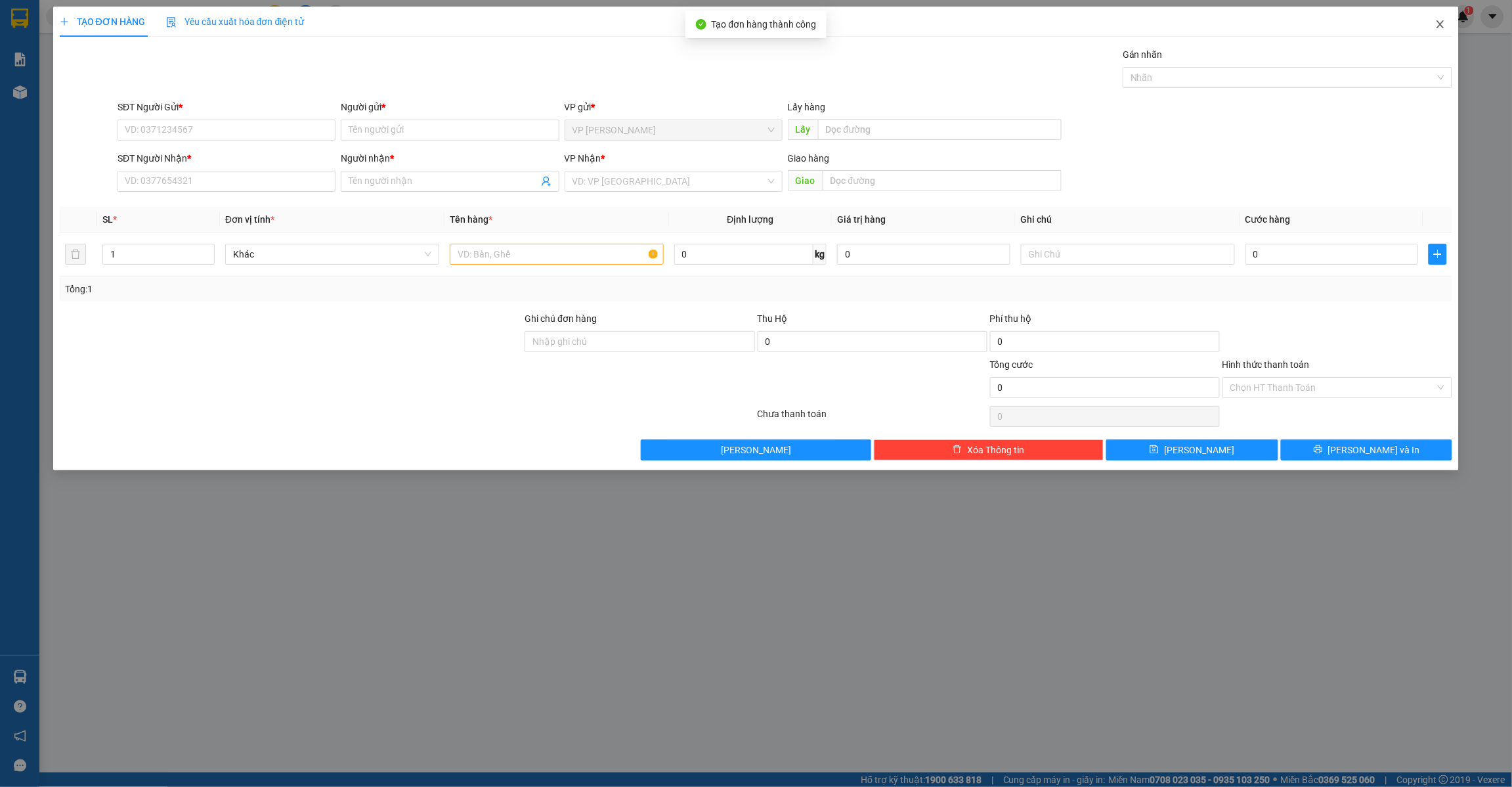
click at [1446, 17] on span "Close" at bounding box center [1439, 24] width 36 height 36
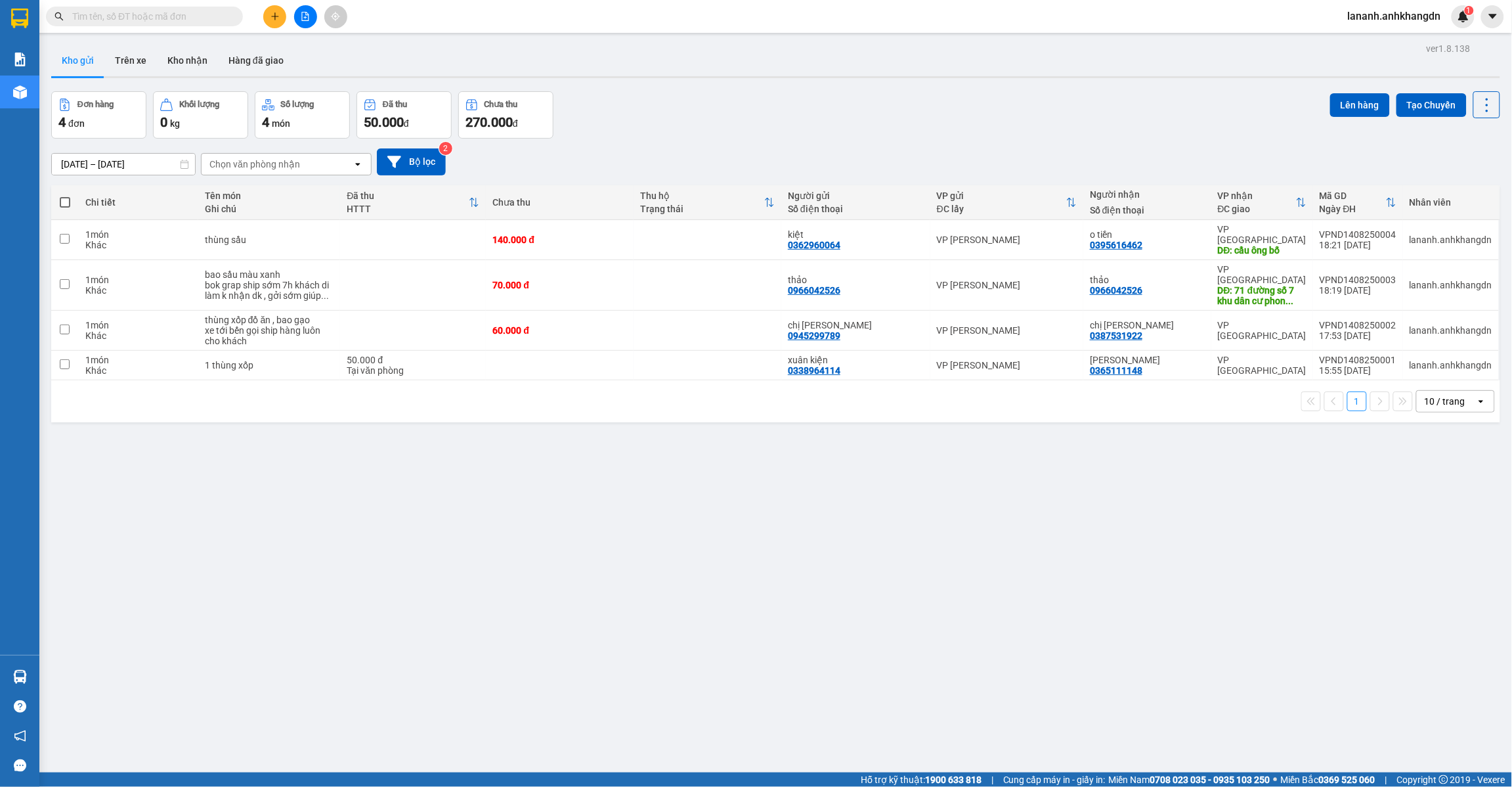
click at [64, 202] on span at bounding box center [64, 201] width 10 height 10
click at [65, 196] on input "checkbox" at bounding box center [65, 196] width 0 height 0
checkbox input "true"
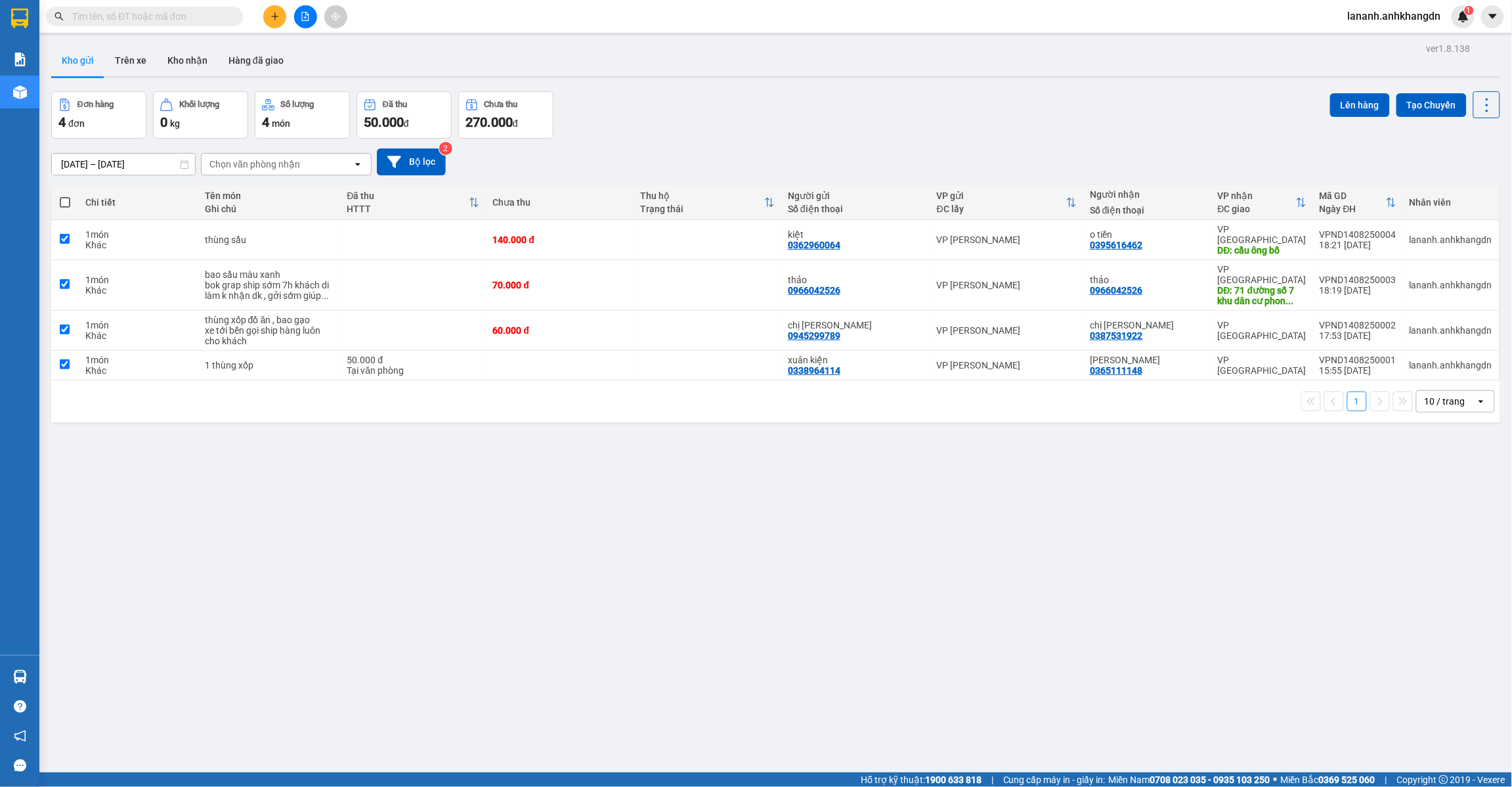
checkbox input "true"
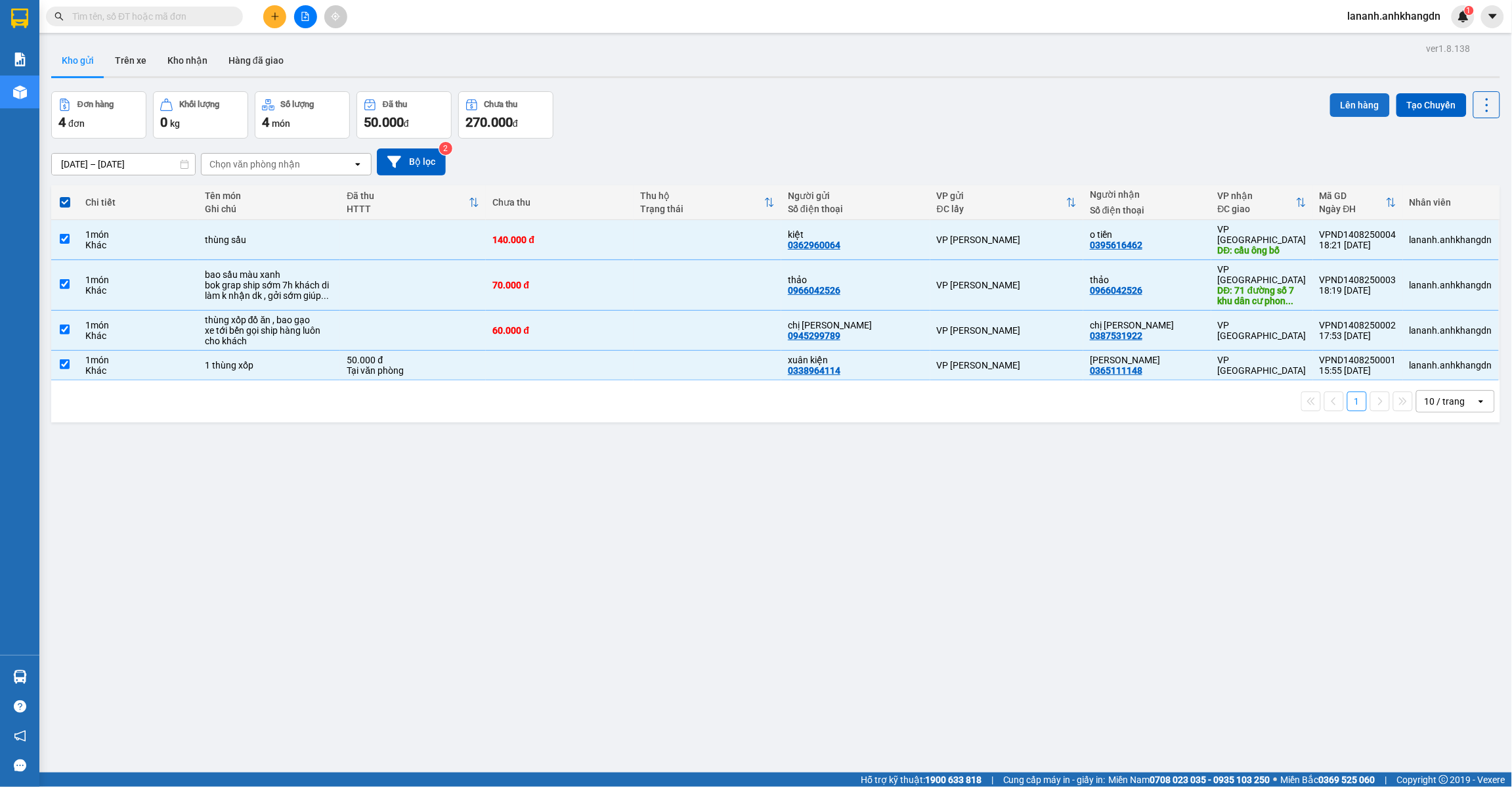
click at [1341, 108] on button "Lên hàng" at bounding box center [1360, 104] width 60 height 23
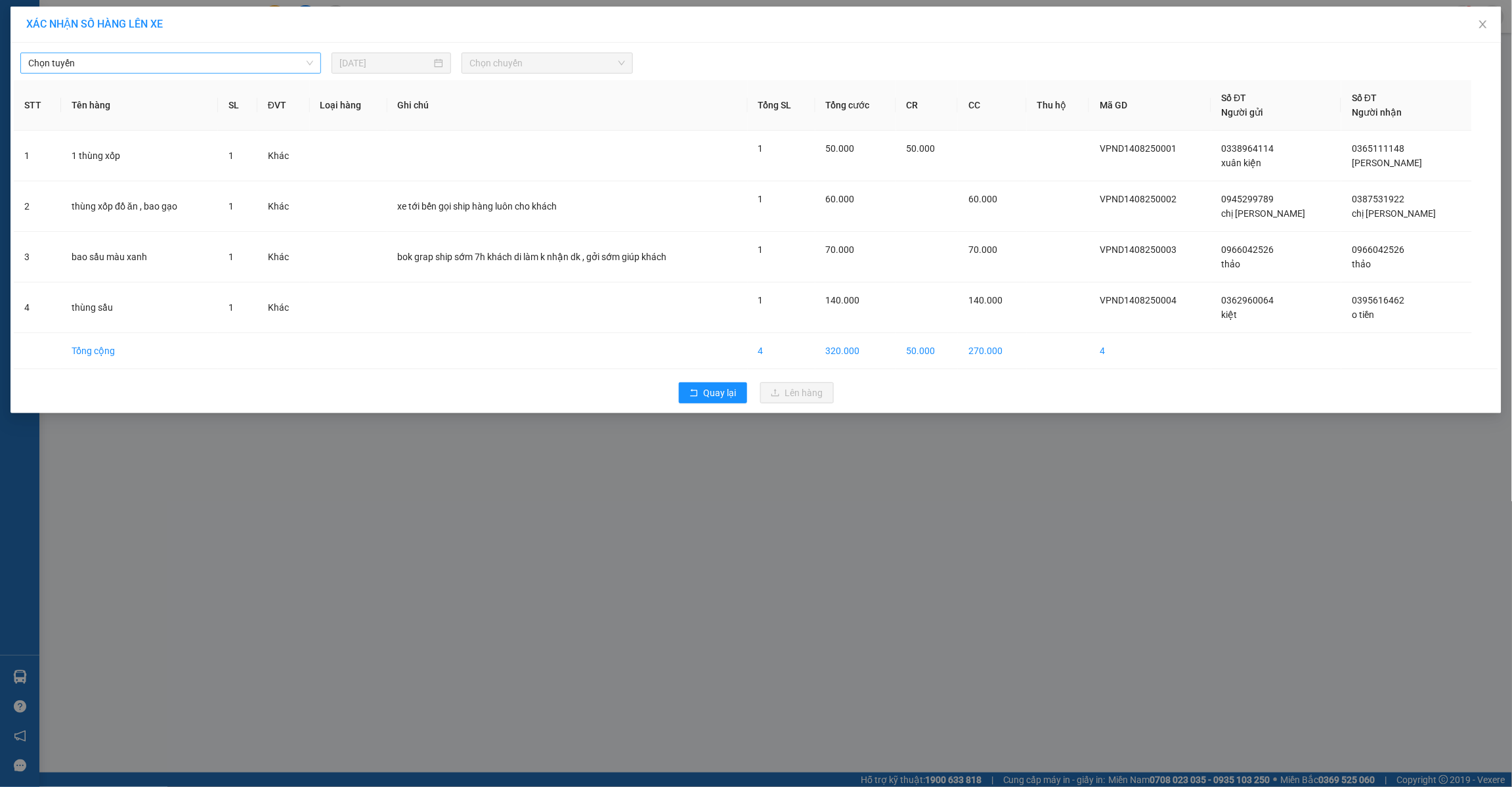
click at [251, 60] on span "Chọn tuyến" at bounding box center [171, 62] width 285 height 20
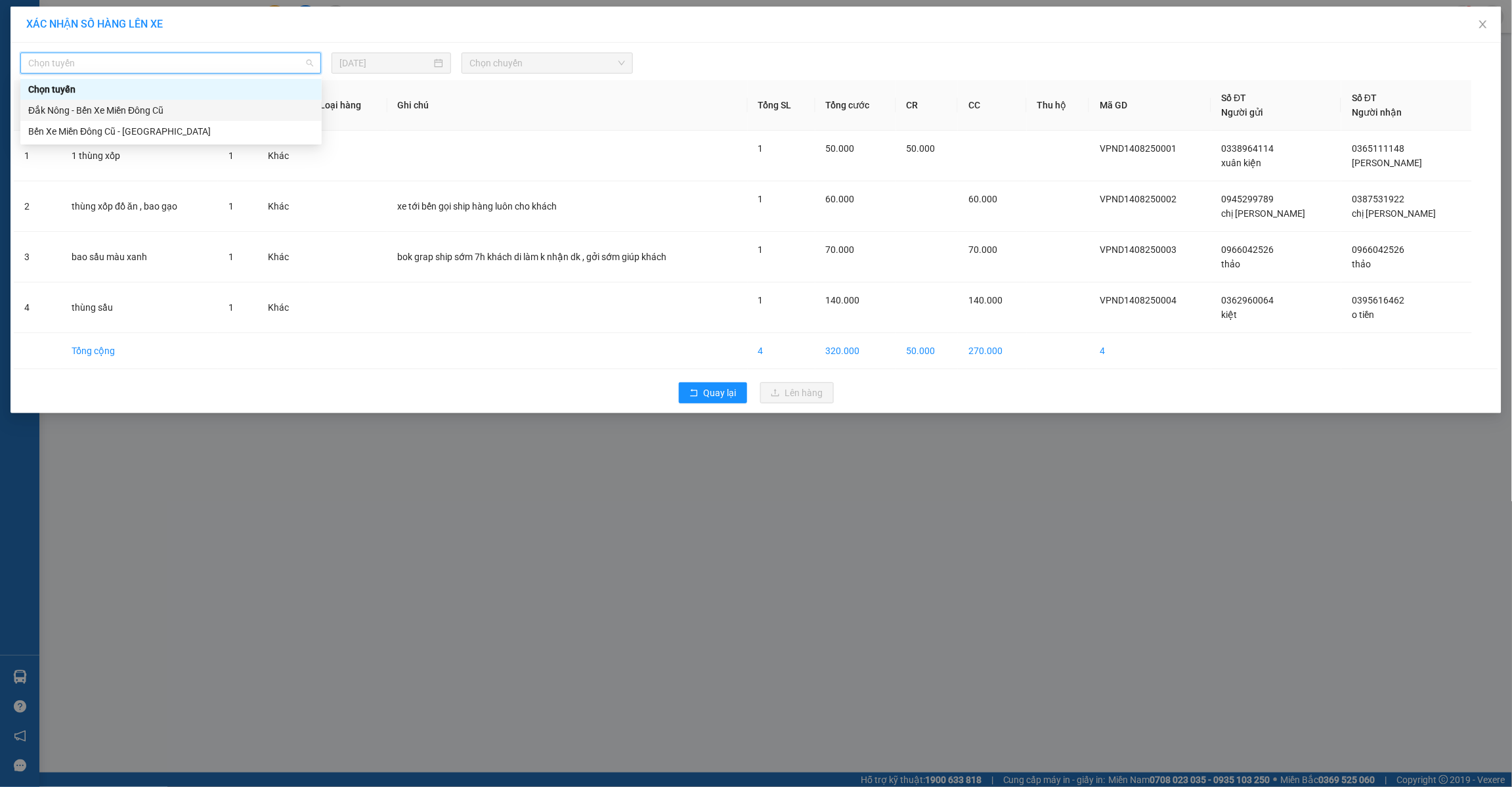
drag, startPoint x: 165, startPoint y: 106, endPoint x: 371, endPoint y: 103, distance: 206.0
click at [169, 105] on div "Đắk Nông - Bến Xe Miền Đông Cũ" at bounding box center [171, 110] width 285 height 14
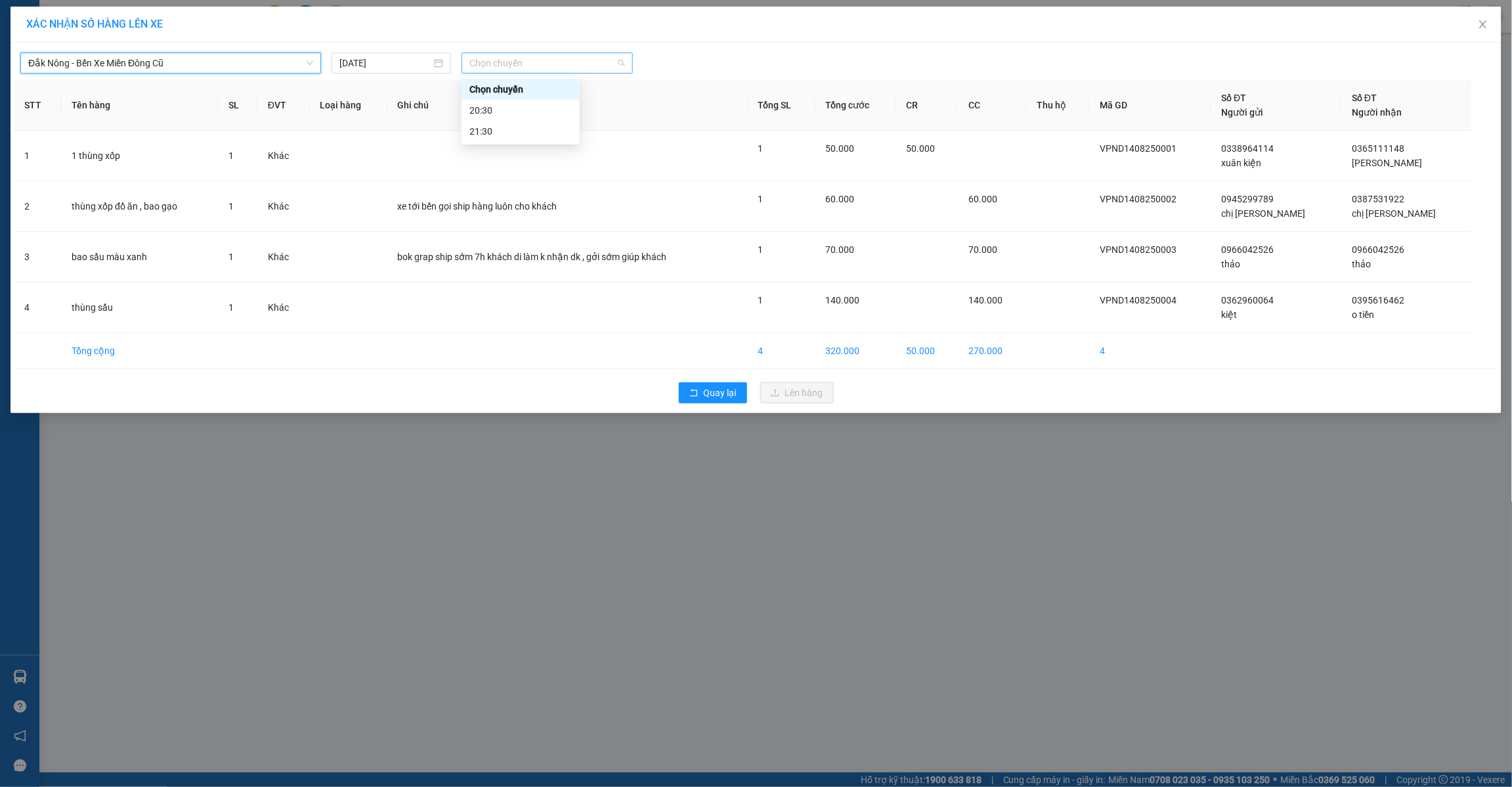
click at [514, 63] on span "Chọn chuyến" at bounding box center [547, 62] width 156 height 20
click at [494, 132] on div "21:30" at bounding box center [521, 131] width 103 height 14
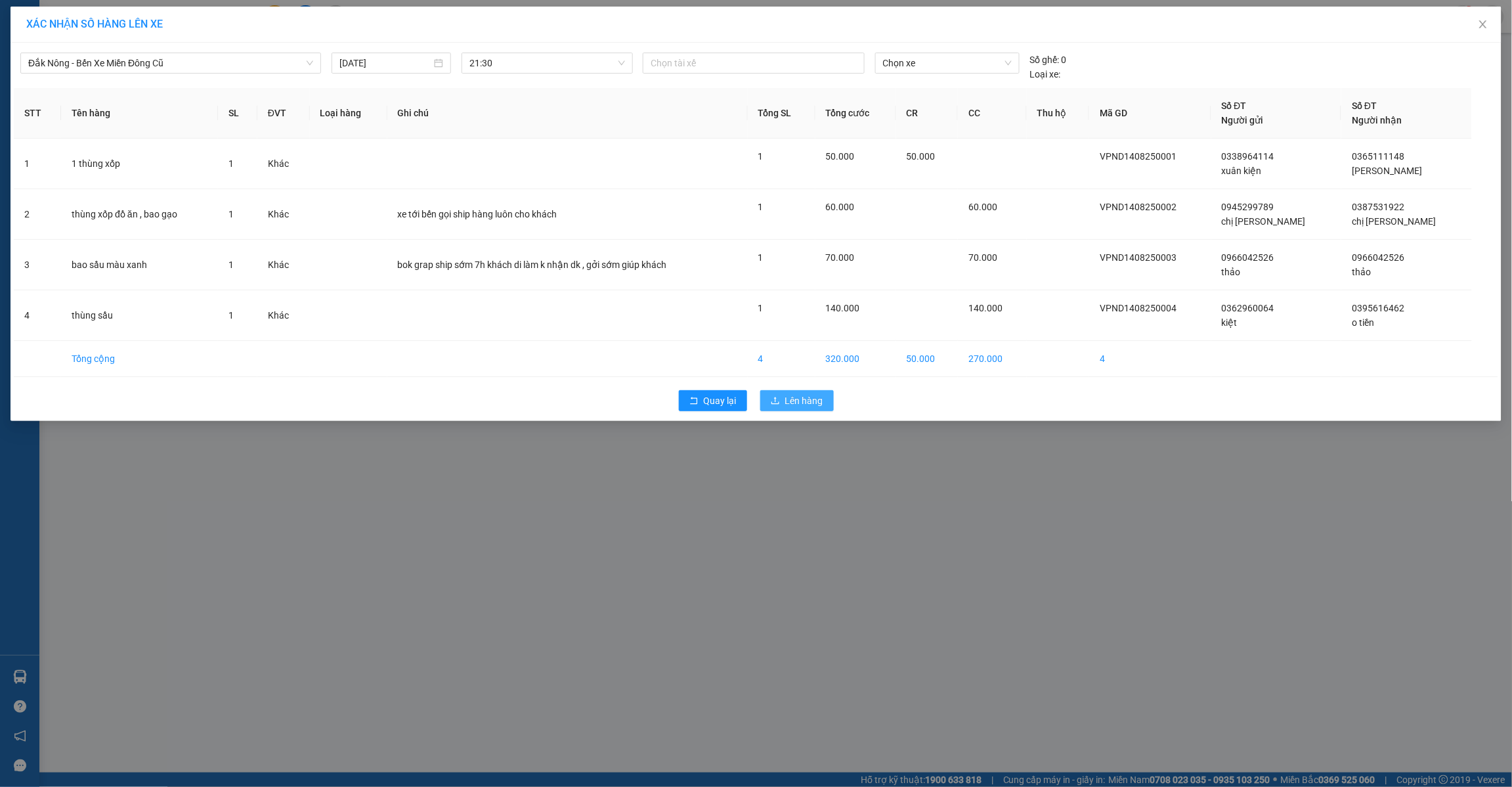
click at [787, 409] on button "Lên hàng" at bounding box center [796, 400] width 74 height 21
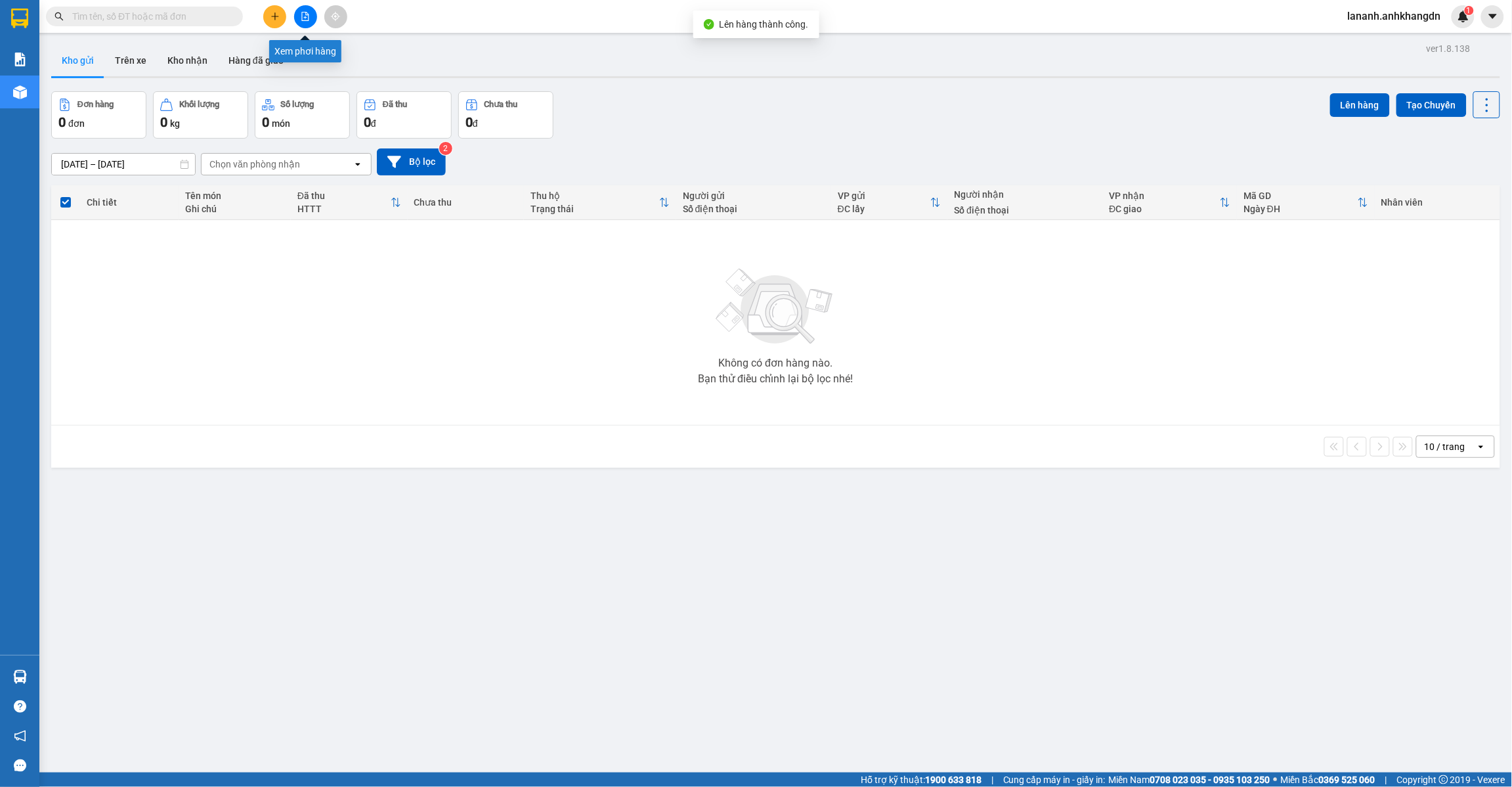
click at [307, 8] on button at bounding box center [305, 17] width 23 height 23
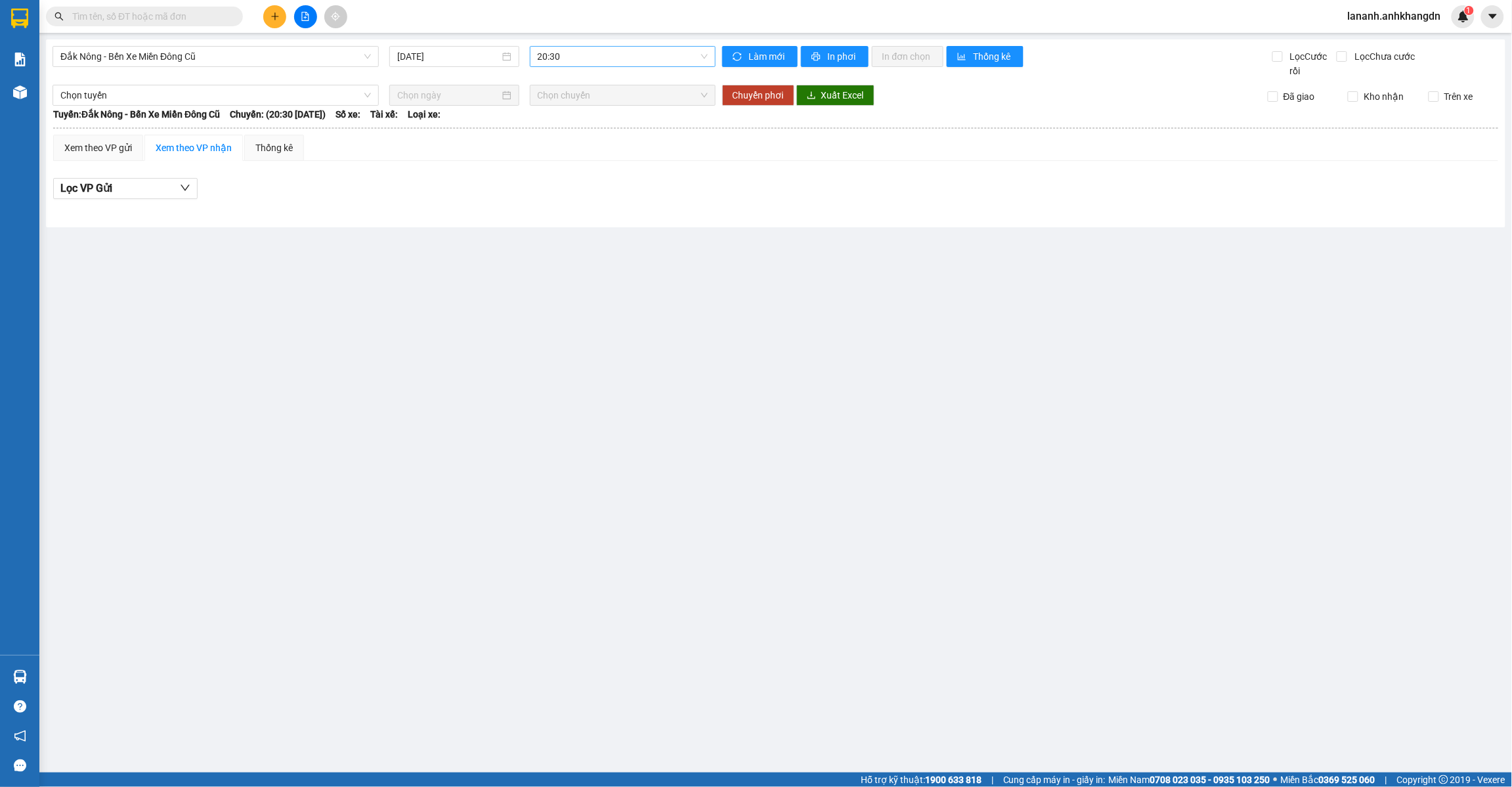
click at [704, 59] on span "20:30" at bounding box center [623, 56] width 170 height 20
click at [592, 122] on div "21:30" at bounding box center [589, 124] width 103 height 14
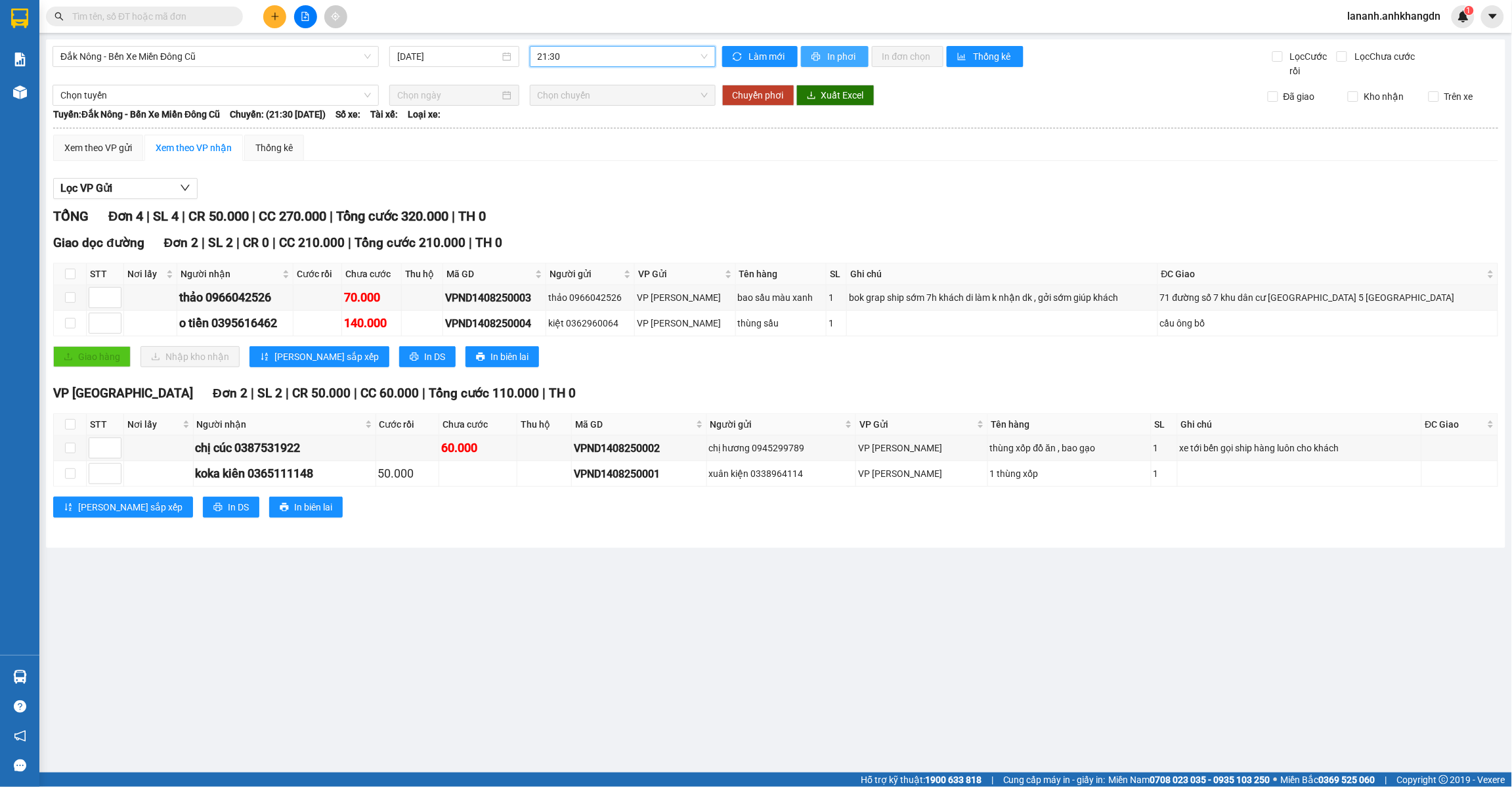
click at [828, 60] on span "In phơi" at bounding box center [843, 56] width 30 height 14
